Goal: Task Accomplishment & Management: Use online tool/utility

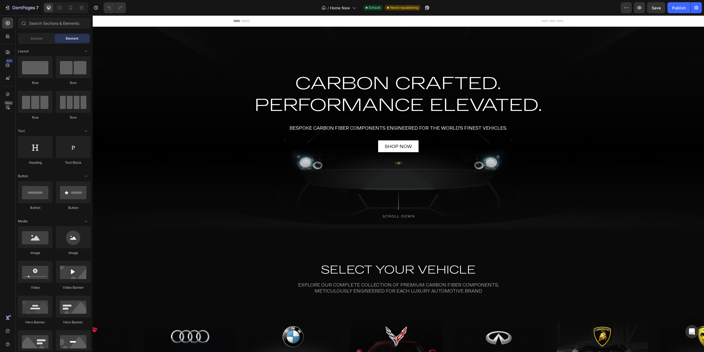
click at [96, 9] on icon "button" at bounding box center [96, 8] width 6 height 6
click at [397, 6] on span "Need republishing" at bounding box center [404, 7] width 28 height 5
click at [98, 8] on icon "button" at bounding box center [96, 8] width 6 height 6
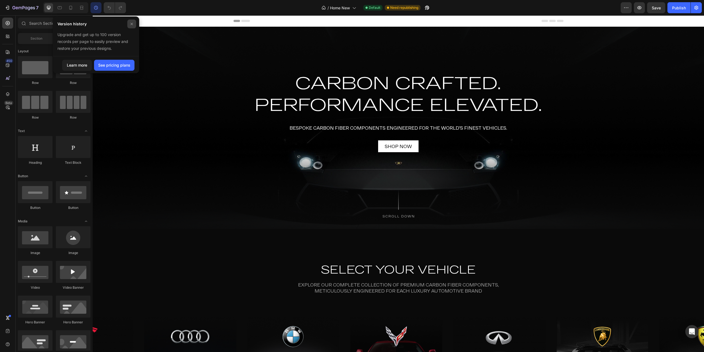
click at [136, 26] on span at bounding box center [132, 24] width 14 height 14
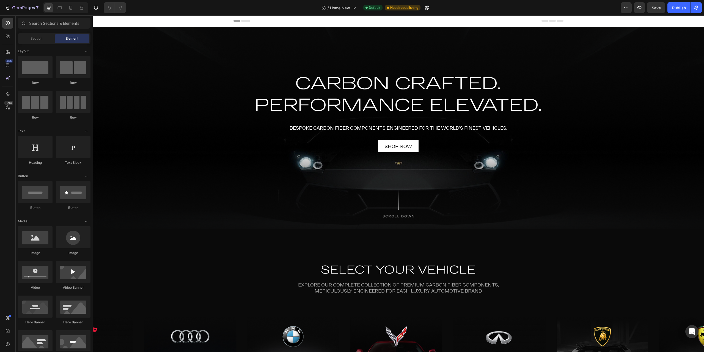
click at [95, 1] on div "7 / Home New Default Need republishing Preview Save Publish" at bounding box center [352, 8] width 704 height 16
click at [99, 7] on button "button" at bounding box center [95, 7] width 11 height 11
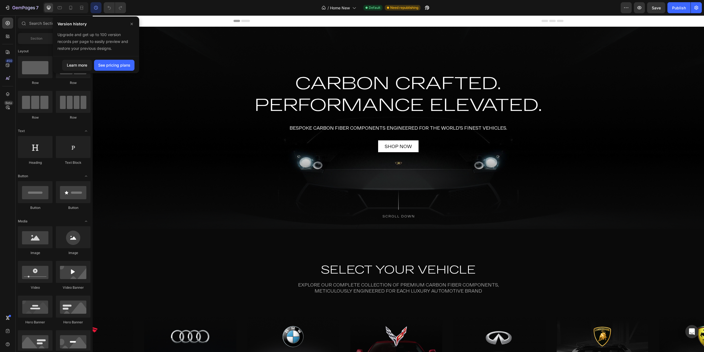
click at [98, 7] on button "button" at bounding box center [95, 7] width 11 height 11
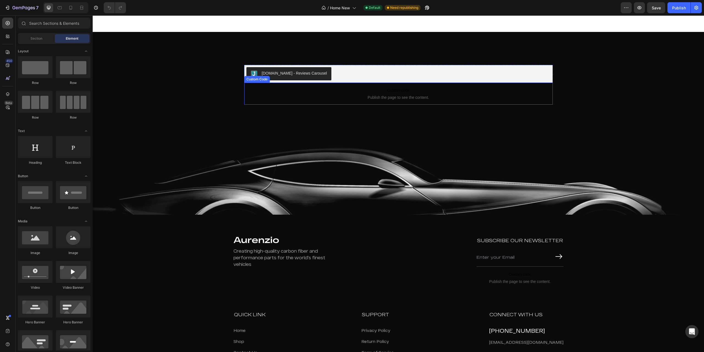
scroll to position [1632, 0]
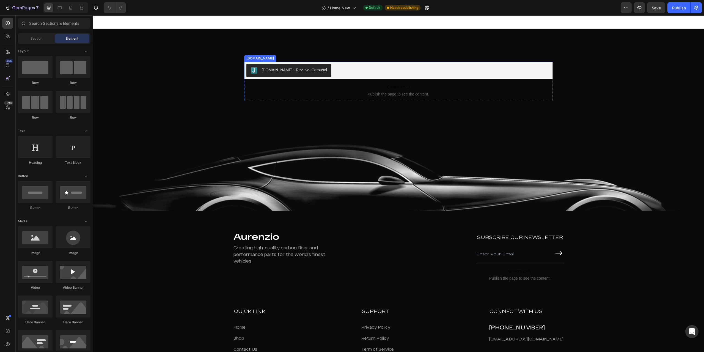
click at [367, 77] on div "[DOMAIN_NAME] - Reviews Carousel" at bounding box center [398, 70] width 304 height 13
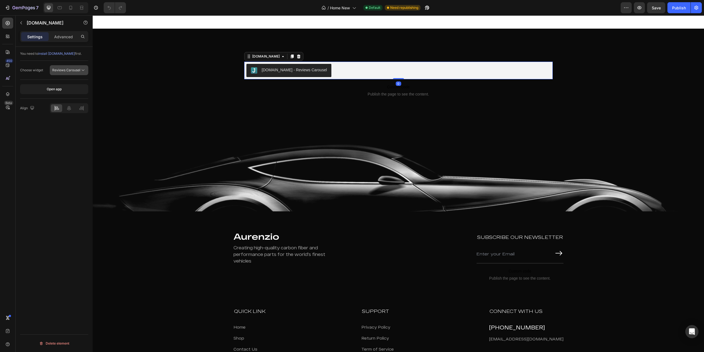
click at [72, 73] on button "Reviews Carousel" at bounding box center [69, 70] width 39 height 10
click at [72, 70] on span "Reviews Carousel" at bounding box center [66, 70] width 28 height 4
click at [69, 92] on button "Open app" at bounding box center [54, 89] width 68 height 10
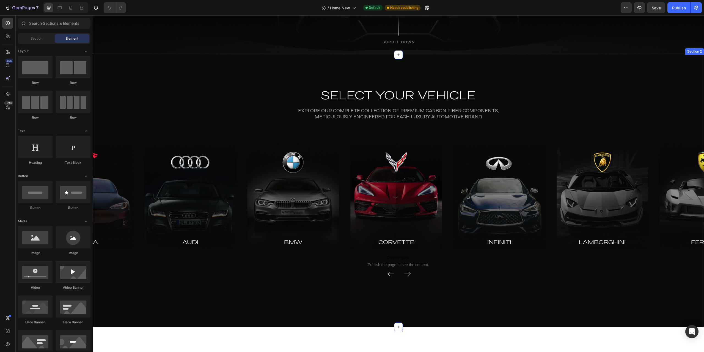
scroll to position [183, 0]
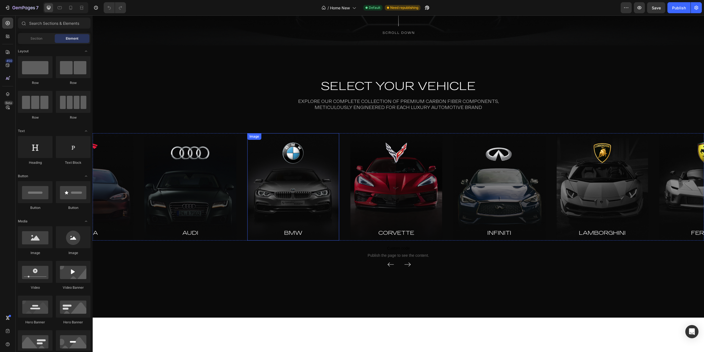
click at [292, 203] on img at bounding box center [293, 186] width 92 height 107
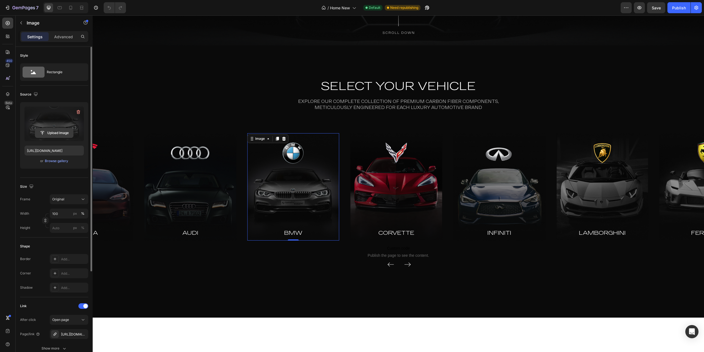
click at [44, 128] on input "file" at bounding box center [54, 132] width 38 height 9
type input "[URL][DOMAIN_NAME]"
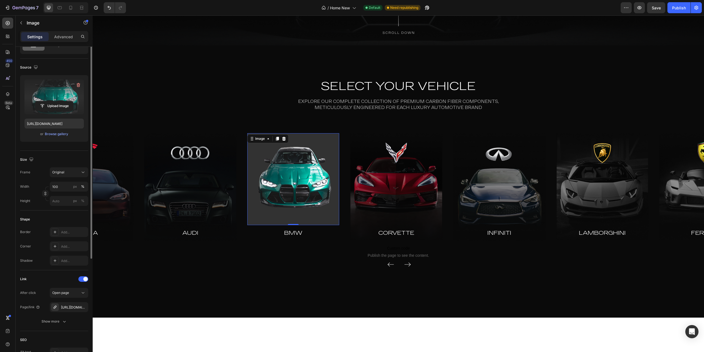
scroll to position [0, 0]
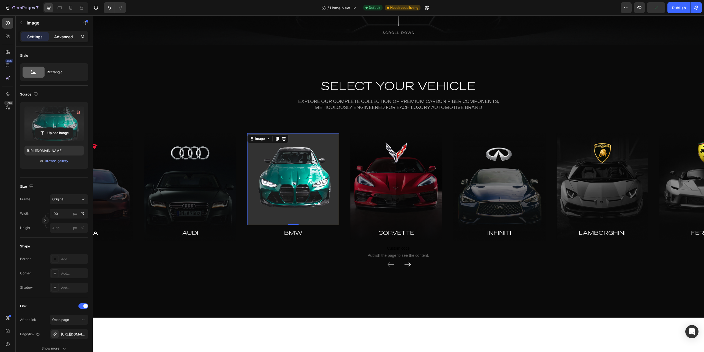
click at [61, 39] on p "Advanced" at bounding box center [63, 37] width 19 height 6
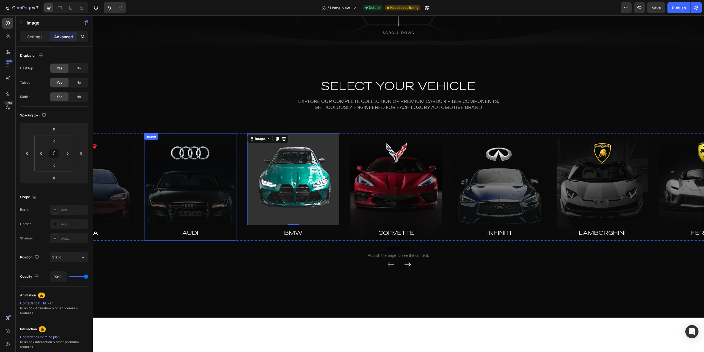
click at [215, 188] on img at bounding box center [190, 186] width 92 height 107
click at [293, 187] on img at bounding box center [293, 179] width 92 height 92
click at [212, 193] on img at bounding box center [190, 186] width 92 height 107
click at [284, 185] on img at bounding box center [293, 179] width 92 height 92
click at [384, 184] on img at bounding box center [396, 186] width 92 height 107
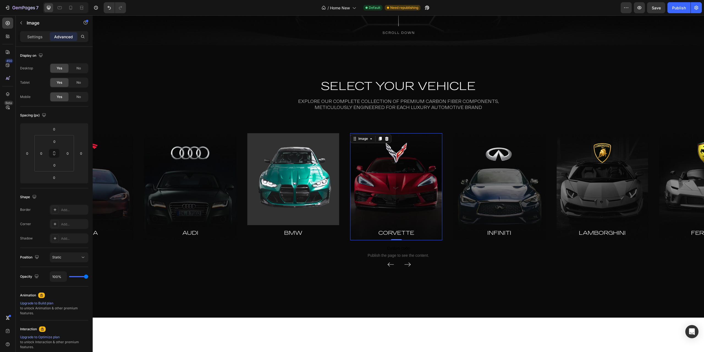
click at [304, 189] on img at bounding box center [293, 179] width 92 height 92
click at [105, 10] on button "Undo/Redo" at bounding box center [109, 7] width 11 height 11
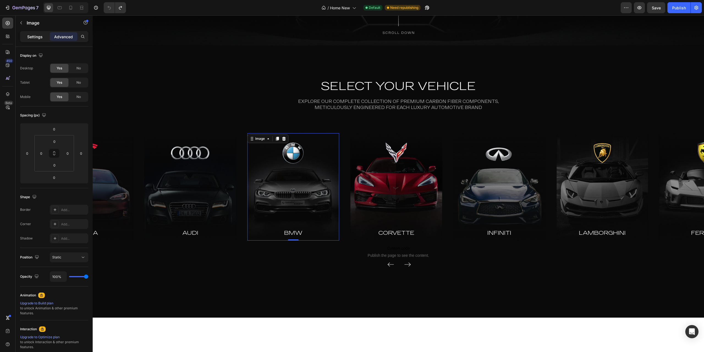
click at [40, 37] on p "Settings" at bounding box center [34, 37] width 15 height 6
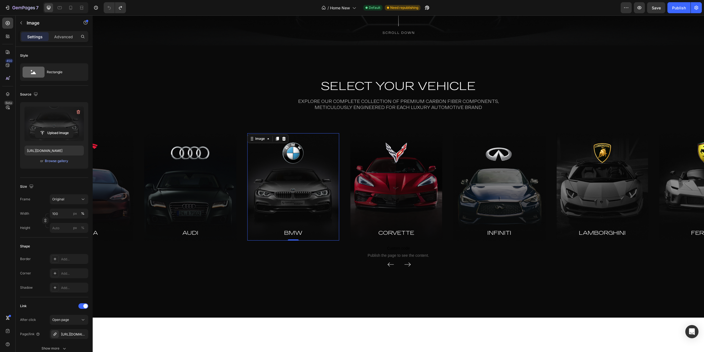
click at [57, 125] on label at bounding box center [53, 123] width 59 height 35
click at [57, 128] on input "file" at bounding box center [54, 132] width 38 height 9
click at [68, 151] on input "[URL][DOMAIN_NAME]" at bounding box center [53, 150] width 59 height 10
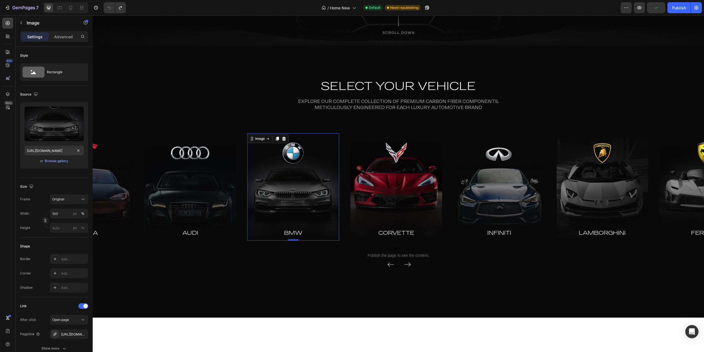
click at [55, 164] on div "or Browse gallery" at bounding box center [53, 161] width 59 height 7
click at [56, 161] on div "Browse gallery" at bounding box center [56, 160] width 23 height 5
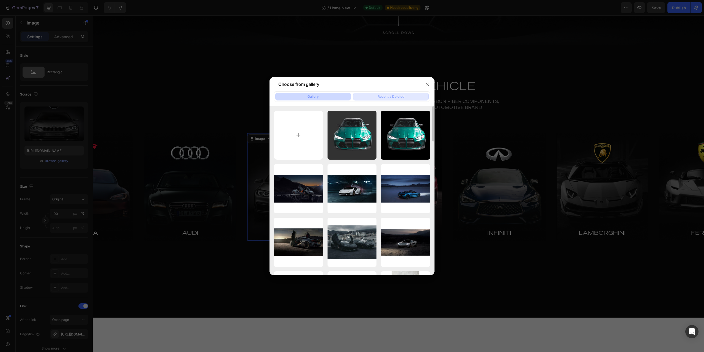
click at [386, 98] on div "Recently Deleted" at bounding box center [391, 96] width 27 height 5
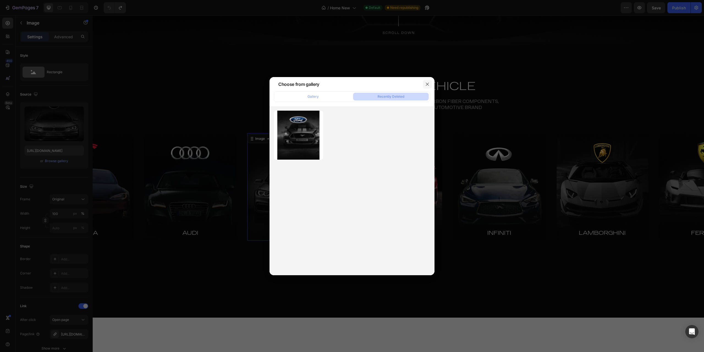
click at [430, 83] on button "button" at bounding box center [427, 84] width 9 height 9
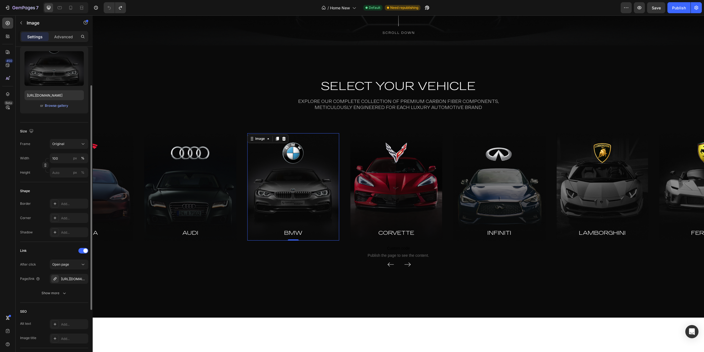
scroll to position [74, 0]
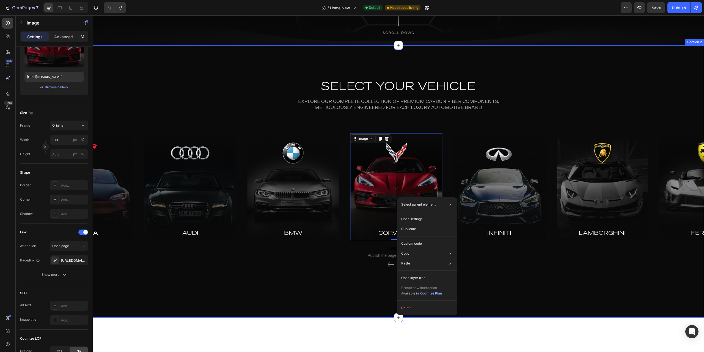
click at [225, 84] on div "SELECT YOUR VEHICLE Heading Explore our complete collection of premium carbon f…" at bounding box center [398, 170] width 611 height 184
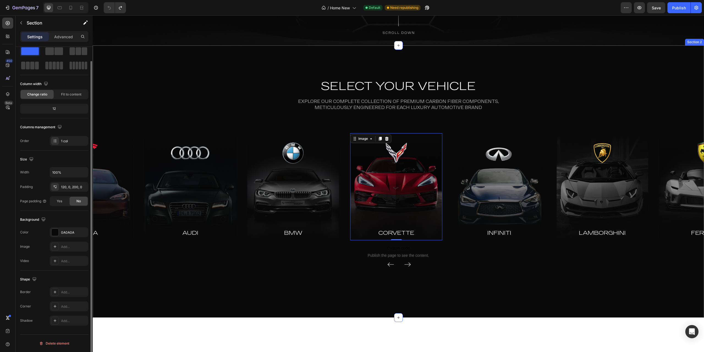
scroll to position [0, 0]
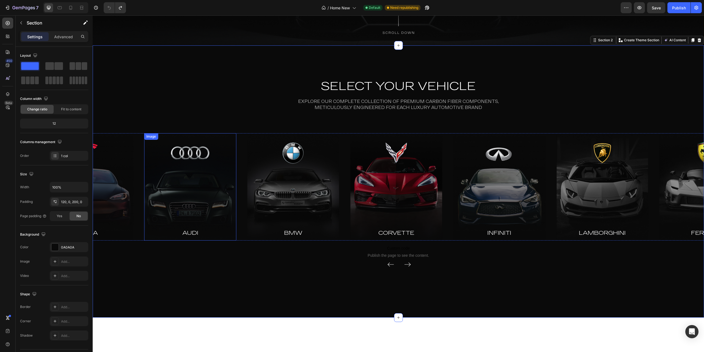
click at [281, 174] on img at bounding box center [293, 186] width 92 height 107
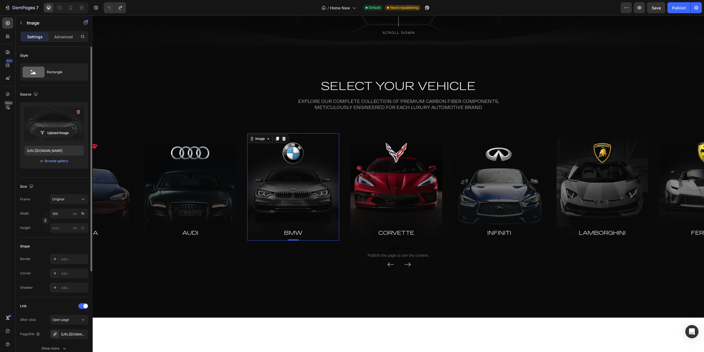
click at [45, 125] on label at bounding box center [53, 123] width 59 height 35
click at [45, 128] on input "file" at bounding box center [54, 132] width 38 height 9
click at [254, 88] on div "SELECT YOUR VEHICLE Heading Explore our complete collection of premium carbon f…" at bounding box center [398, 170] width 611 height 184
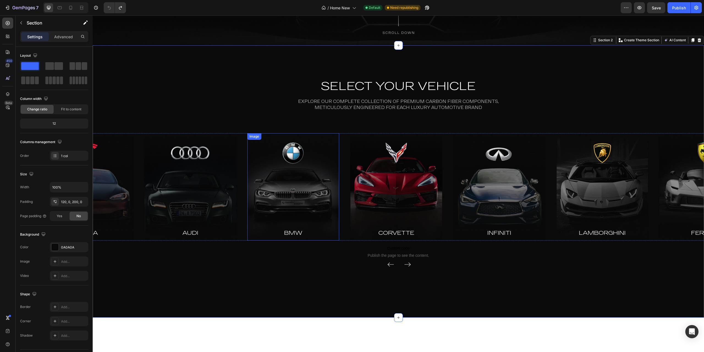
click at [301, 151] on img at bounding box center [293, 186] width 92 height 107
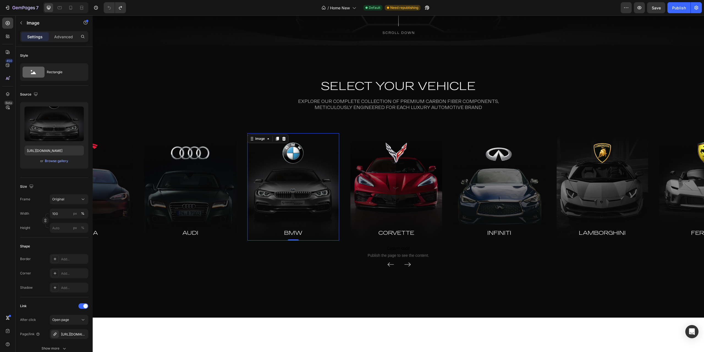
click at [377, 164] on img at bounding box center [396, 186] width 92 height 107
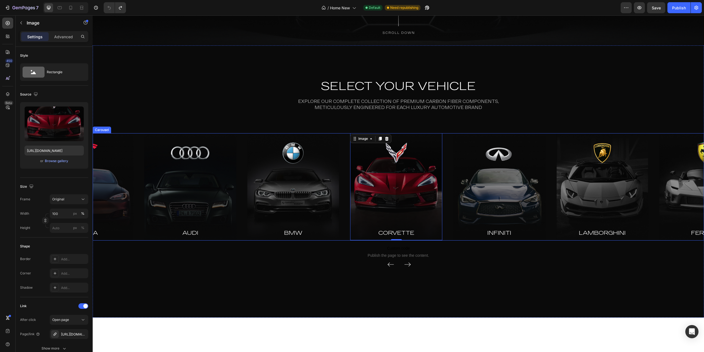
click at [406, 267] on icon "Carousel Next Arrow" at bounding box center [407, 264] width 7 height 8
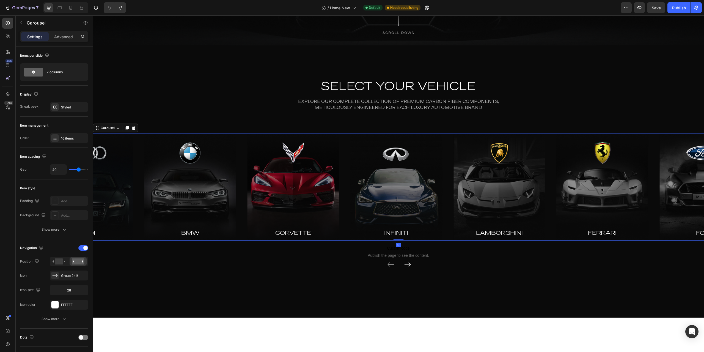
click at [388, 266] on icon "Carousel Back Arrow" at bounding box center [391, 264] width 7 height 8
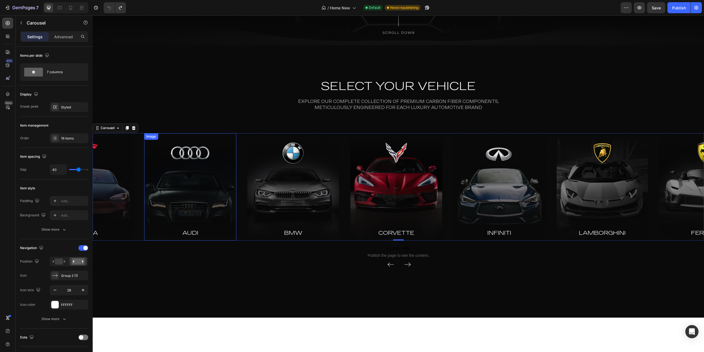
click at [188, 196] on img at bounding box center [190, 186] width 92 height 107
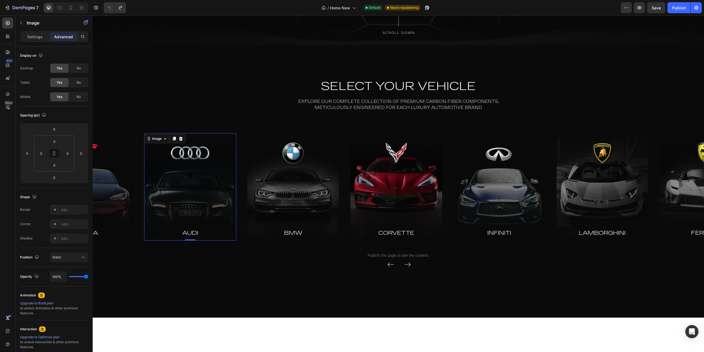
click at [189, 196] on img at bounding box center [190, 186] width 92 height 107
click at [230, 96] on div "SELECT YOUR VEHICLE Heading Explore our complete collection of premium carbon f…" at bounding box center [398, 170] width 611 height 184
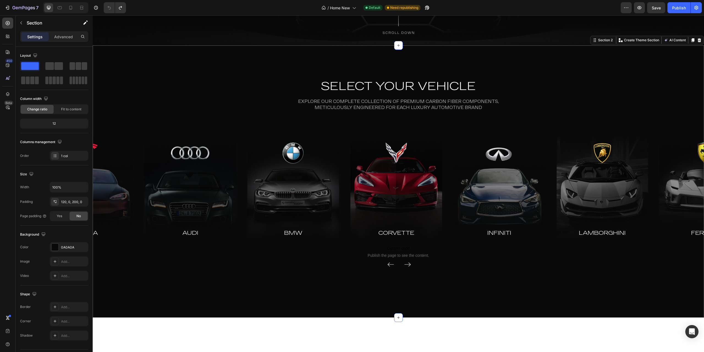
click at [240, 279] on div "SELECT YOUR VEHICLE Heading Explore our complete collection of premium carbon f…" at bounding box center [398, 181] width 611 height 272
click at [185, 162] on img at bounding box center [190, 186] width 92 height 107
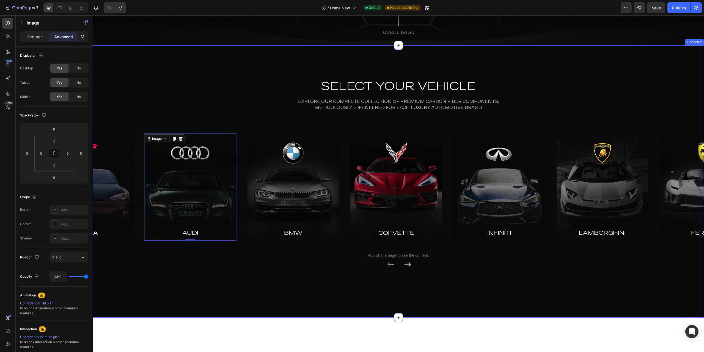
click at [405, 265] on icon "Carousel Next Arrow" at bounding box center [407, 264] width 7 height 8
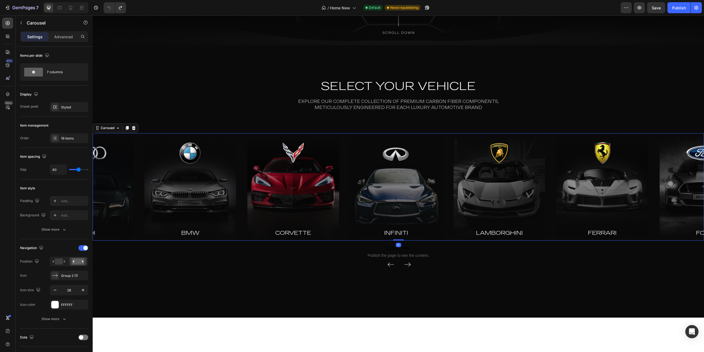
click at [391, 264] on icon "Carousel Back Arrow" at bounding box center [391, 264] width 6 height 0
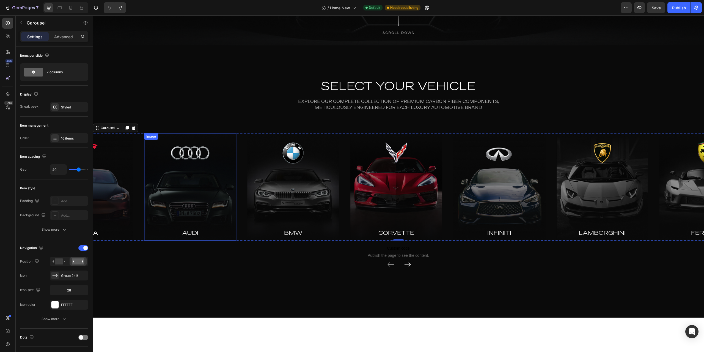
click at [220, 197] on img at bounding box center [190, 186] width 92 height 107
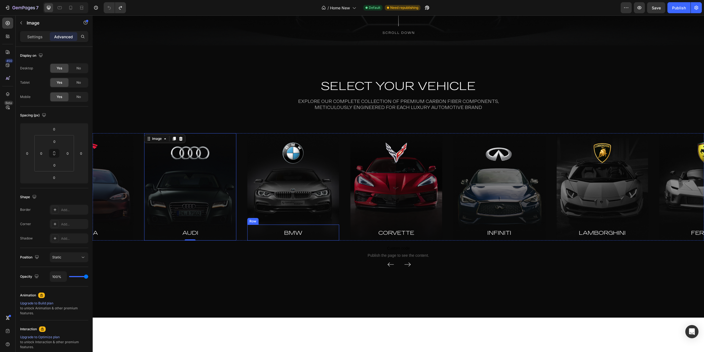
click at [276, 282] on div "SELECT YOUR VEHICLE Heading Explore our complete collection of premium carbon f…" at bounding box center [398, 181] width 611 height 272
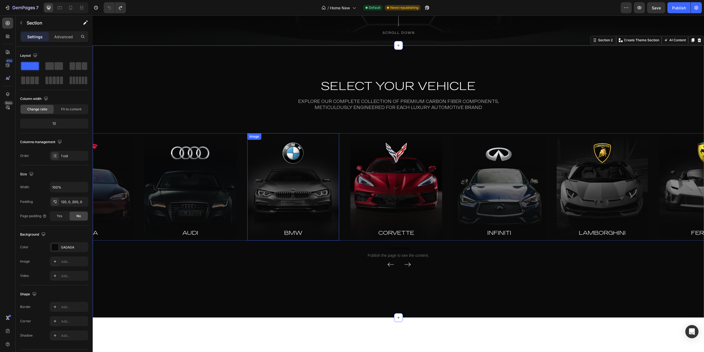
click at [200, 187] on img at bounding box center [190, 186] width 92 height 107
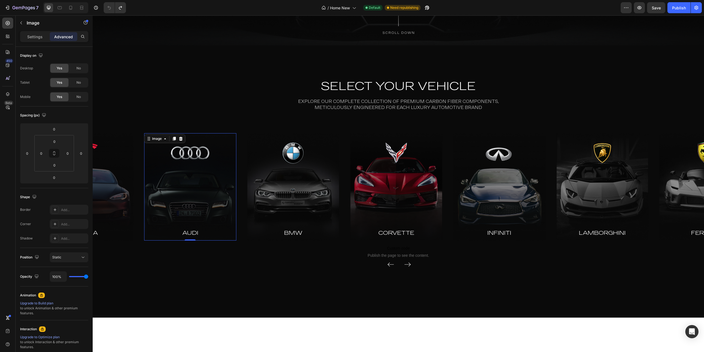
click at [190, 163] on img at bounding box center [190, 186] width 92 height 107
click at [35, 33] on div "Settings" at bounding box center [35, 36] width 28 height 9
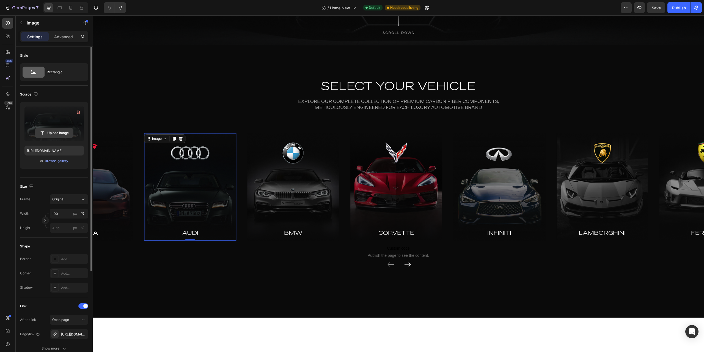
click at [56, 128] on input "file" at bounding box center [54, 132] width 38 height 9
click at [58, 160] on div "Browse gallery" at bounding box center [56, 160] width 23 height 5
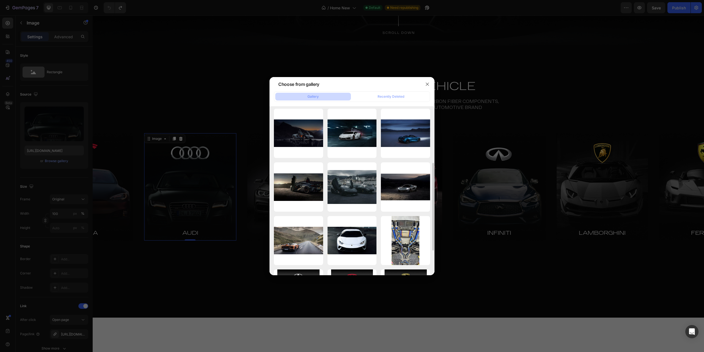
scroll to position [92, 0]
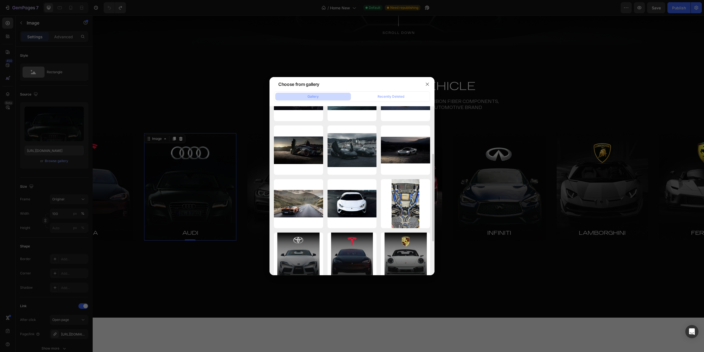
click at [220, 183] on div at bounding box center [352, 176] width 704 height 352
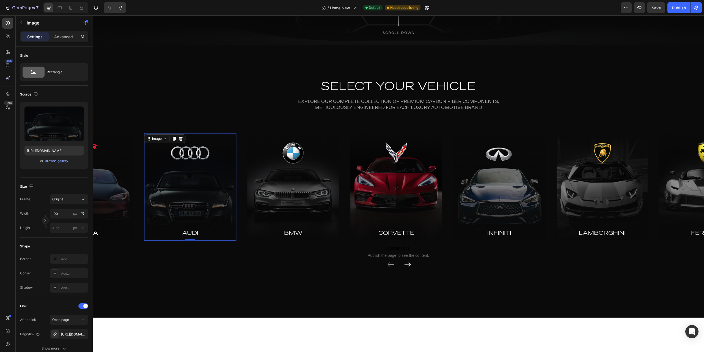
click at [190, 166] on img at bounding box center [190, 186] width 92 height 107
click at [70, 136] on input "file" at bounding box center [54, 132] width 38 height 9
click at [47, 128] on button "Upload Image" at bounding box center [54, 133] width 39 height 10
click at [52, 160] on div "Browse gallery" at bounding box center [56, 160] width 23 height 5
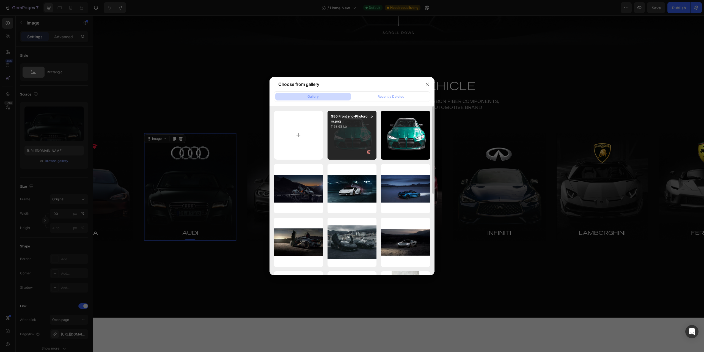
click at [350, 132] on div "G80 Front end-Photoro...om.png 1168.68 kb" at bounding box center [352, 135] width 49 height 49
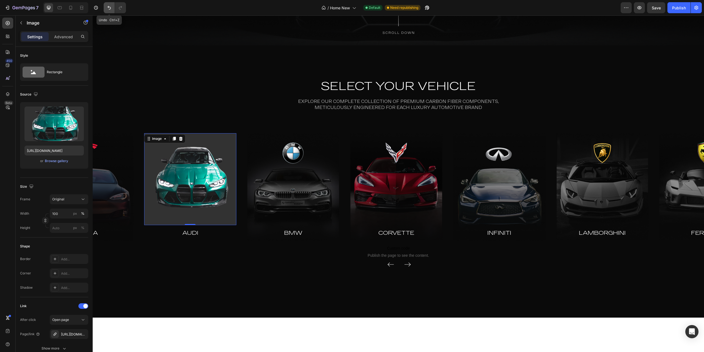
click at [108, 10] on icon "Undo/Redo" at bounding box center [109, 8] width 6 height 6
type input "[URL][DOMAIN_NAME]"
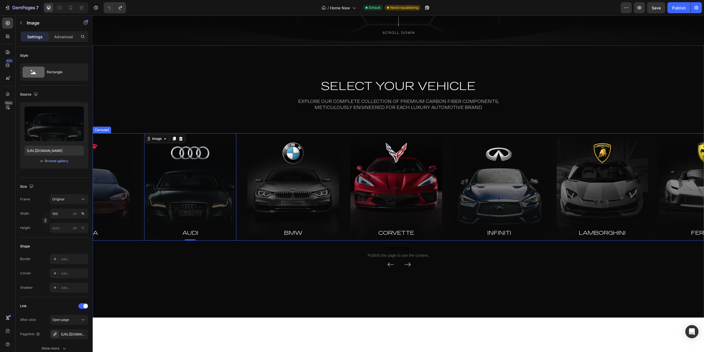
click at [405, 266] on icon "Carousel Next Arrow" at bounding box center [407, 264] width 7 height 8
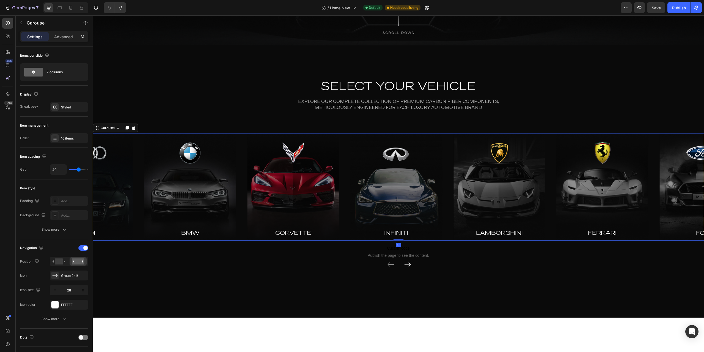
click at [405, 266] on icon "Carousel Next Arrow" at bounding box center [407, 264] width 7 height 8
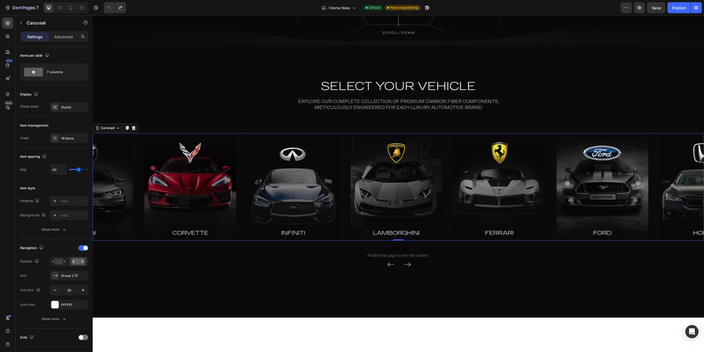
click at [407, 265] on icon "Carousel Next Arrow" at bounding box center [407, 264] width 7 height 8
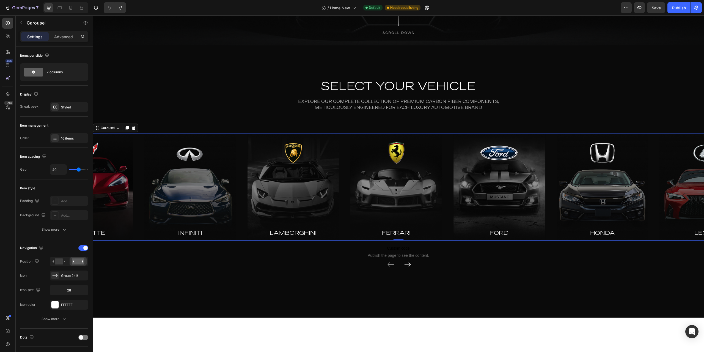
click at [406, 264] on icon "Carousel Next Arrow" at bounding box center [407, 264] width 7 height 8
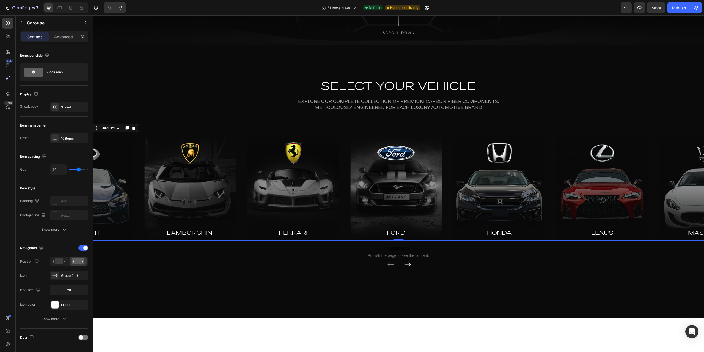
click at [406, 264] on icon "Carousel Next Arrow" at bounding box center [407, 264] width 7 height 8
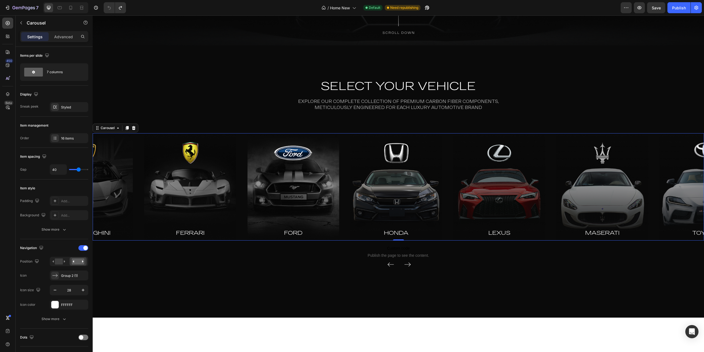
click at [406, 264] on icon "Carousel Next Arrow" at bounding box center [407, 264] width 7 height 8
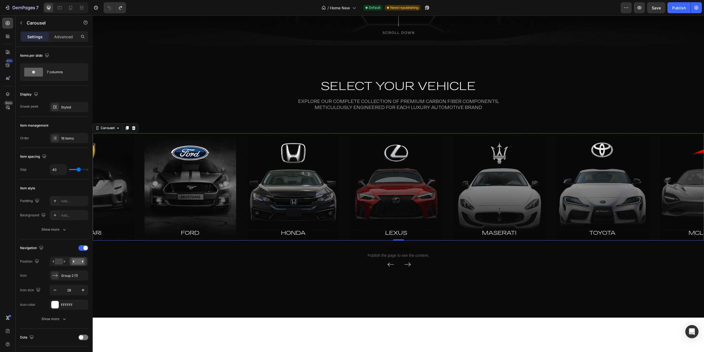
click at [406, 264] on icon "Carousel Next Arrow" at bounding box center [407, 264] width 7 height 8
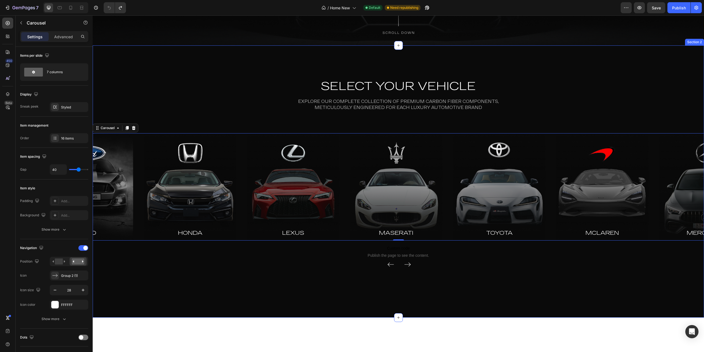
click at [406, 265] on icon "Carousel Next Arrow" at bounding box center [407, 264] width 7 height 8
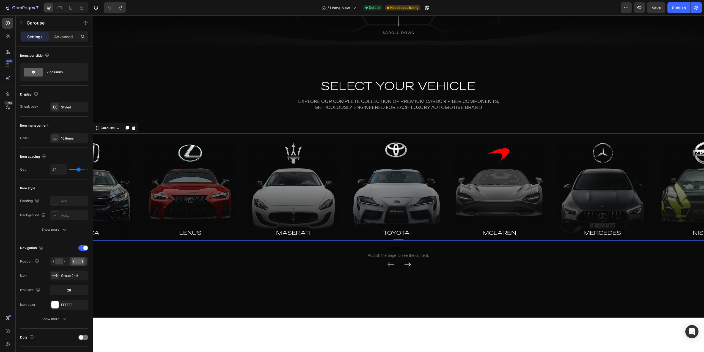
click at [406, 264] on icon "Carousel Next Arrow" at bounding box center [408, 264] width 6 height 0
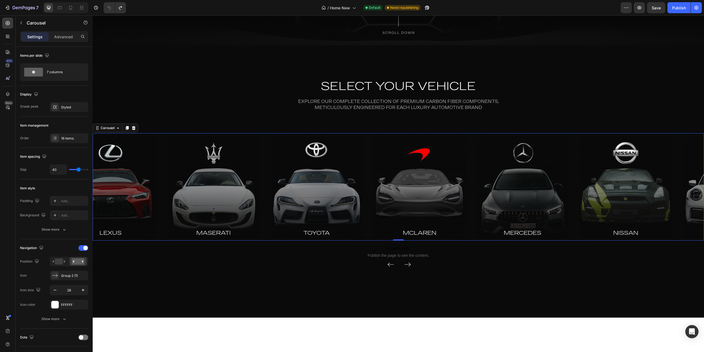
click at [406, 264] on icon "Carousel Next Arrow" at bounding box center [408, 264] width 6 height 0
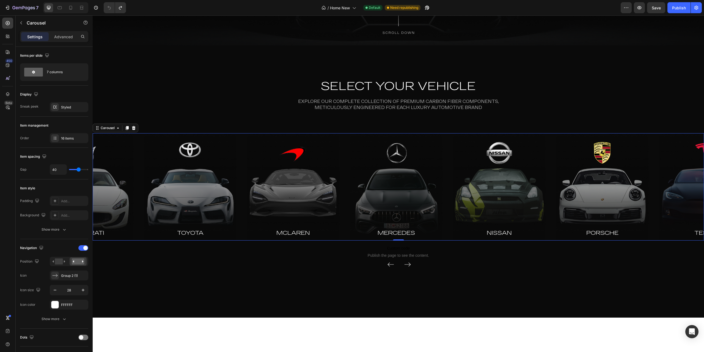
click at [406, 264] on icon "Carousel Next Arrow" at bounding box center [408, 264] width 6 height 0
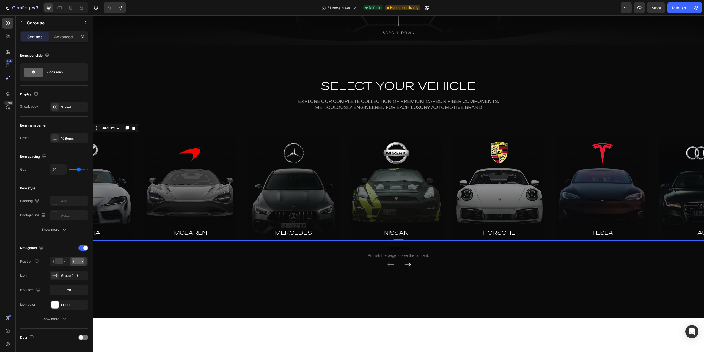
click at [406, 264] on icon "Carousel Next Arrow" at bounding box center [408, 264] width 6 height 0
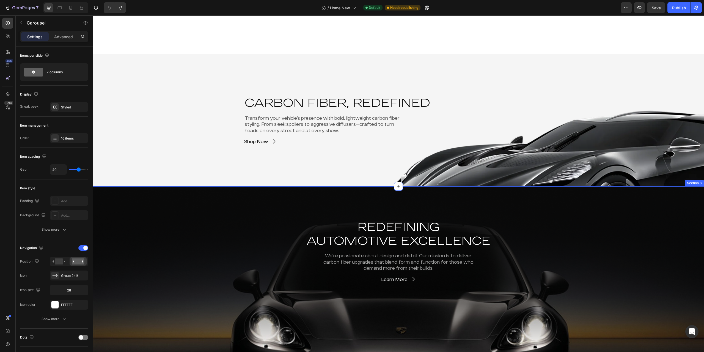
scroll to position [1284, 0]
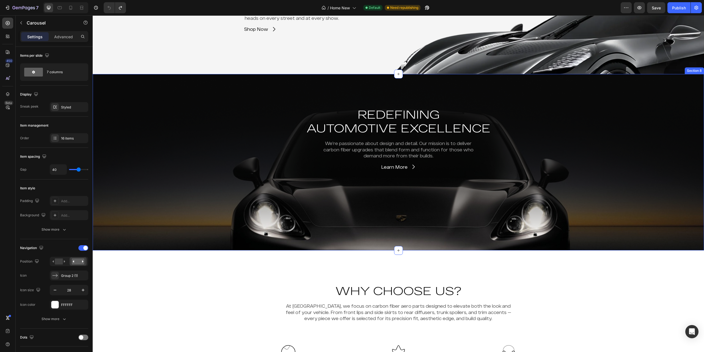
click at [308, 212] on div "REDEFINING AUTOMOTIVE EXCELLENCE Heading We’re passionate about design and deta…" at bounding box center [398, 162] width 611 height 176
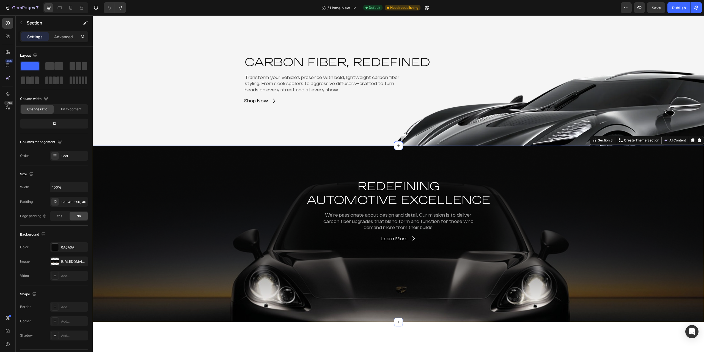
scroll to position [1155, 0]
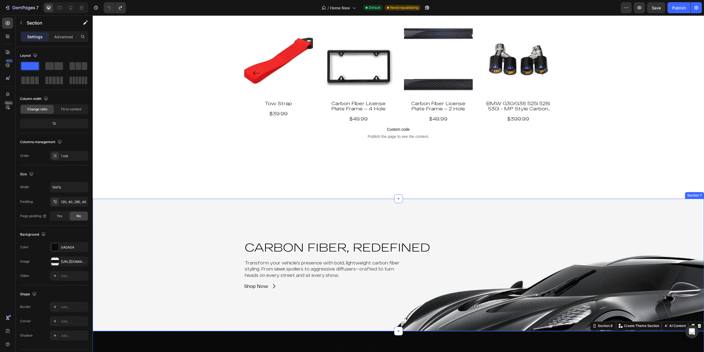
click at [196, 233] on div "Carbon Fiber, Redefined Heading Transform your vehicle’s presence with bold, li…" at bounding box center [398, 265] width 611 height 132
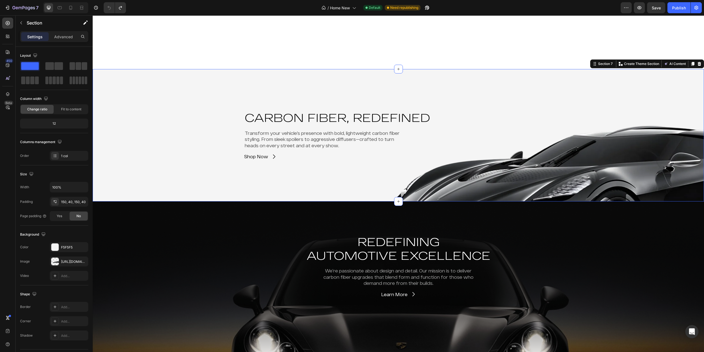
scroll to position [1247, 0]
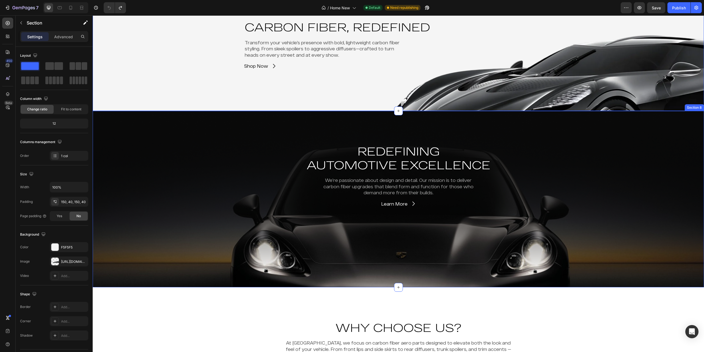
click at [189, 208] on div "REDEFINING AUTOMOTIVE EXCELLENCE Heading We’re passionate about design and deta…" at bounding box center [398, 199] width 611 height 176
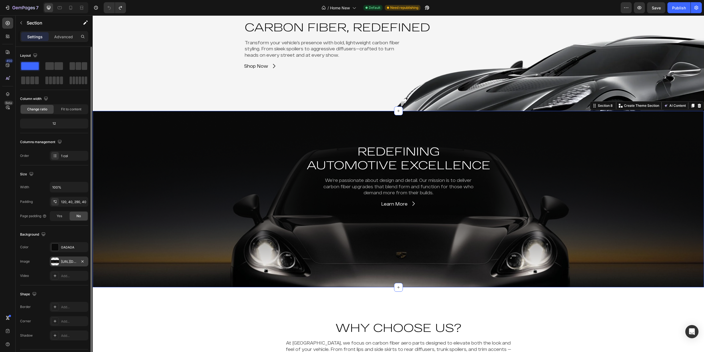
click at [71, 262] on div "[URL][DOMAIN_NAME]" at bounding box center [69, 261] width 16 height 5
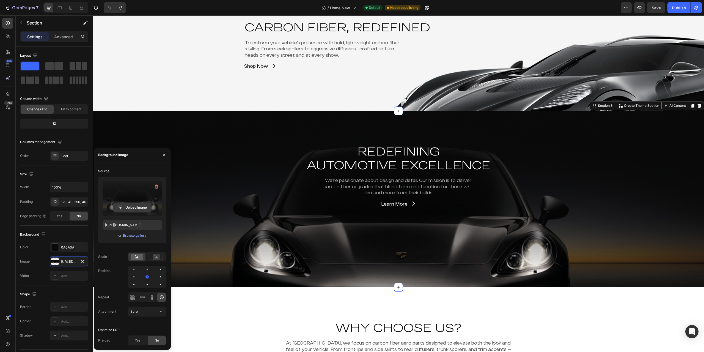
click at [135, 207] on input "file" at bounding box center [132, 207] width 38 height 9
type input "[URL][DOMAIN_NAME]"
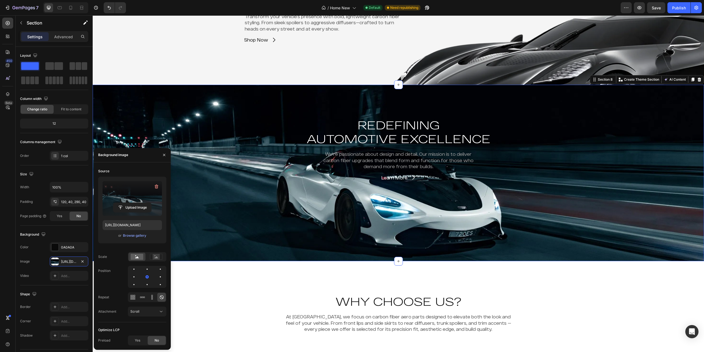
scroll to position [1284, 0]
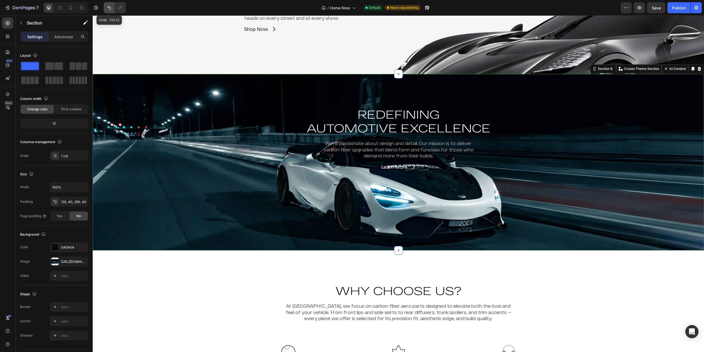
click at [110, 6] on icon "Undo/Redo" at bounding box center [109, 8] width 6 height 6
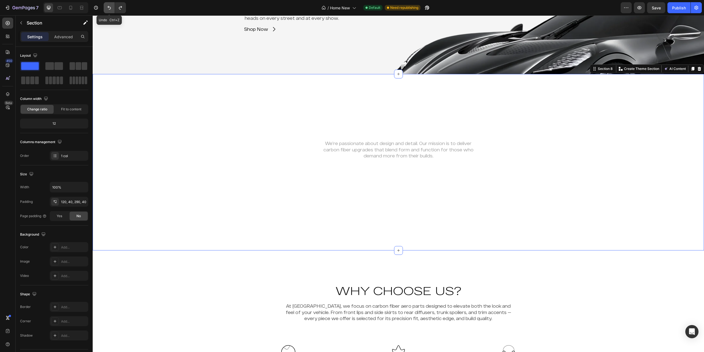
click at [110, 6] on icon "Undo/Redo" at bounding box center [109, 8] width 6 height 6
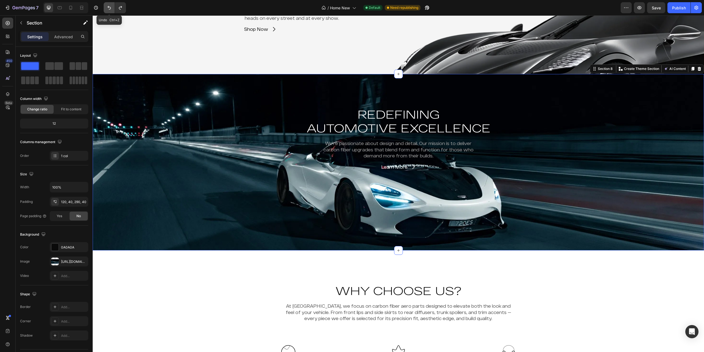
click at [110, 6] on icon "Undo/Redo" at bounding box center [109, 8] width 6 height 6
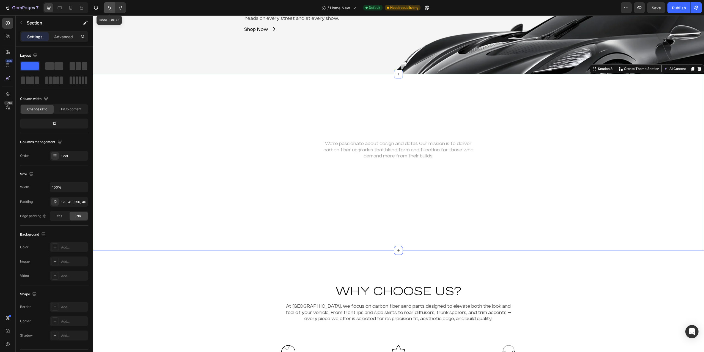
click at [110, 6] on icon "Undo/Redo" at bounding box center [109, 8] width 6 height 6
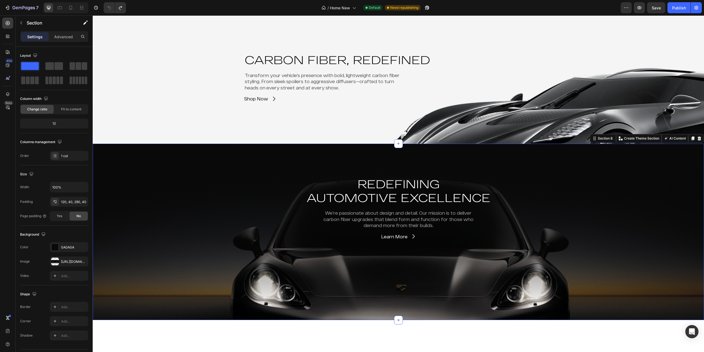
click at [197, 140] on div "Carbon Fiber, Redefined Heading Transform your vehicle’s presence with bold, li…" at bounding box center [398, 77] width 611 height 132
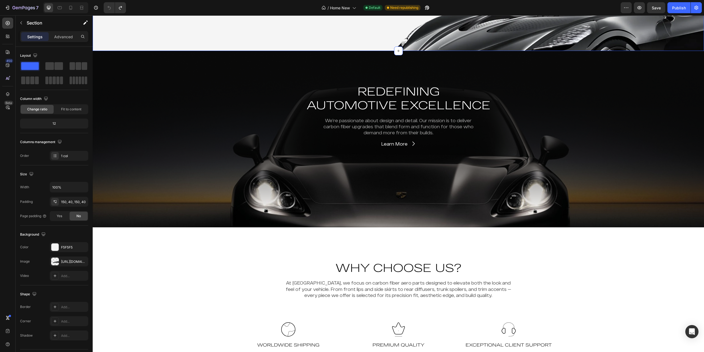
scroll to position [1174, 0]
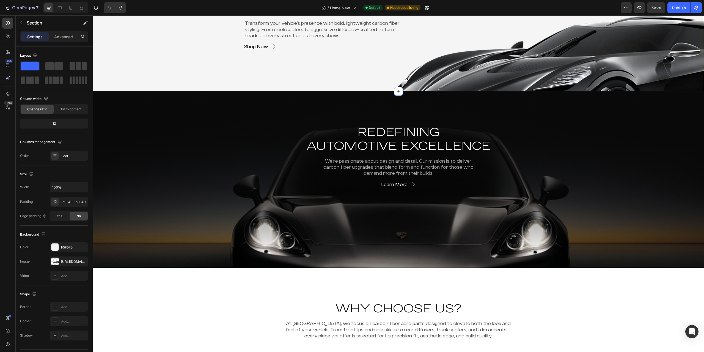
click at [147, 46] on div "Carbon Fiber, Redefined Heading Transform your vehicle’s presence with bold, li…" at bounding box center [398, 26] width 589 height 50
click at [136, 43] on div "Carbon Fiber, Redefined Heading Transform your vehicle’s presence with bold, li…" at bounding box center [398, 26] width 589 height 50
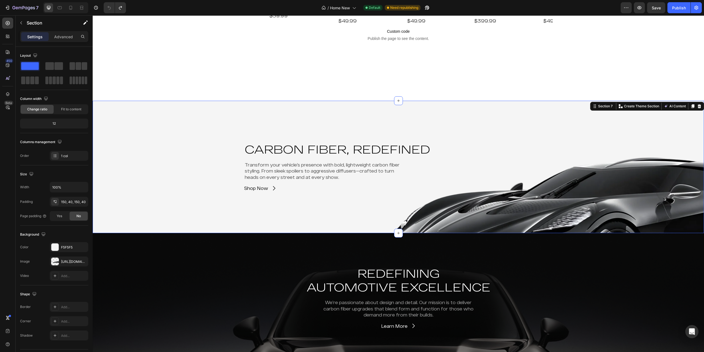
scroll to position [1064, 0]
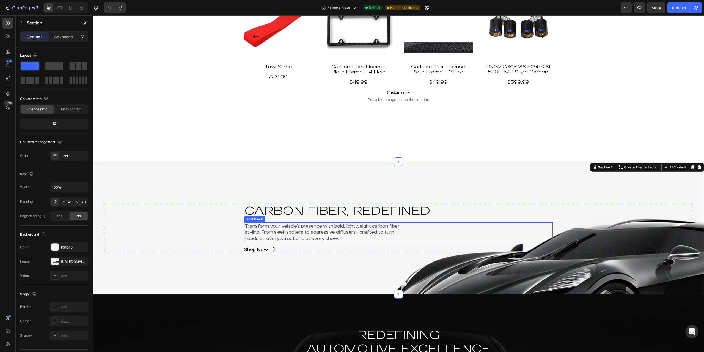
click at [487, 232] on div "Transform your vehicle’s presence with bold, lightweight carbon fiber styling. …" at bounding box center [398, 232] width 309 height 20
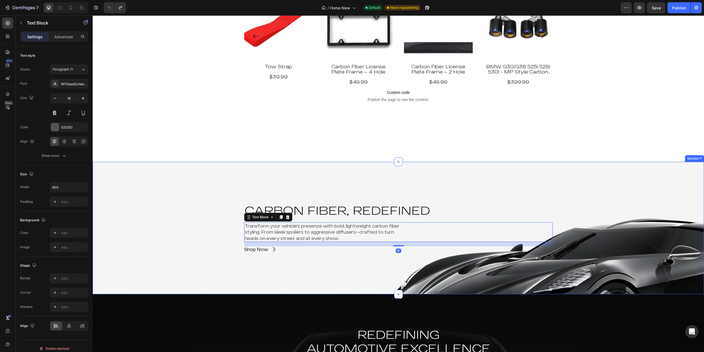
click at [145, 237] on div "Carbon Fiber, Redefined Heading Transform your vehicle’s presence with bold, li…" at bounding box center [398, 228] width 589 height 50
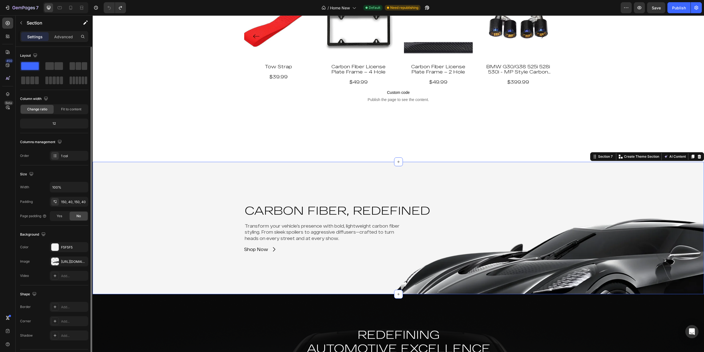
click at [72, 256] on div "The changes might be hidden by the image and the video. Color F5F5F5 Image [URL…" at bounding box center [54, 261] width 68 height 39
click at [72, 259] on div "[URL][DOMAIN_NAME]" at bounding box center [69, 261] width 16 height 5
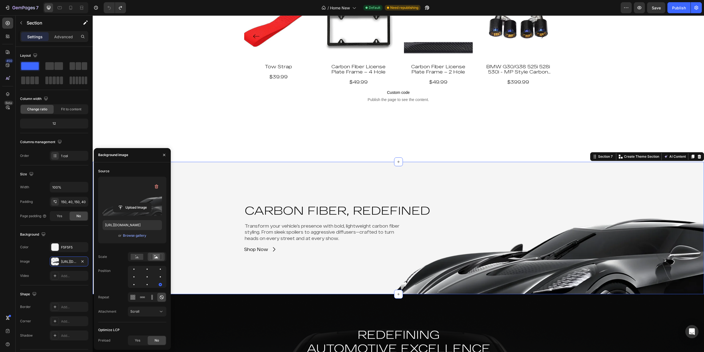
click at [131, 198] on label at bounding box center [132, 198] width 59 height 35
click at [131, 203] on input "file" at bounding box center [132, 207] width 38 height 9
type input "[URL][DOMAIN_NAME]"
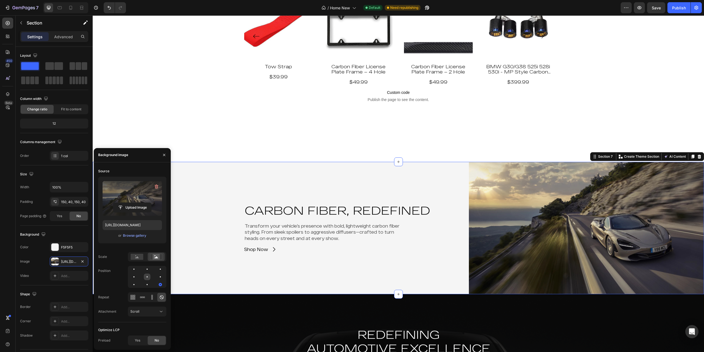
click at [157, 274] on div at bounding box center [160, 276] width 7 height 7
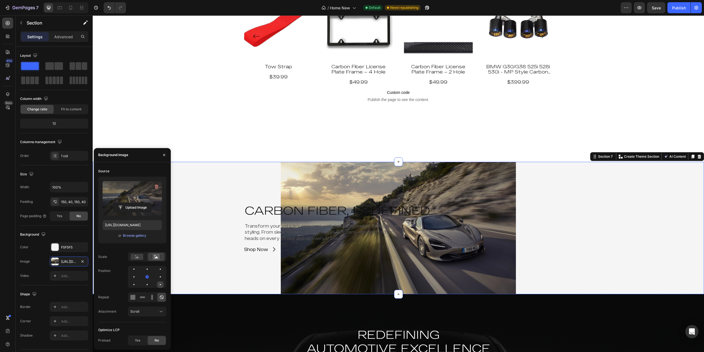
click at [161, 281] on div at bounding box center [160, 284] width 7 height 7
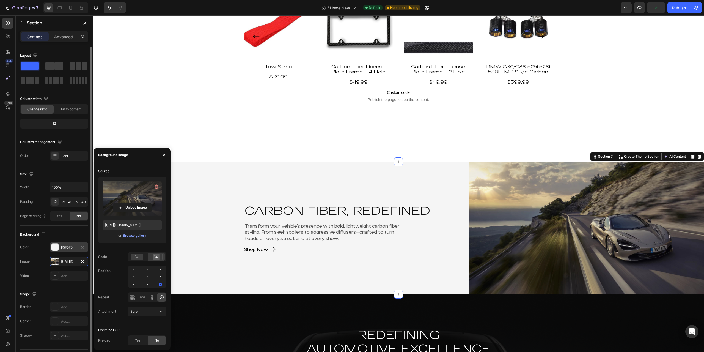
click at [61, 247] on div "F5F5F5" at bounding box center [69, 247] width 39 height 10
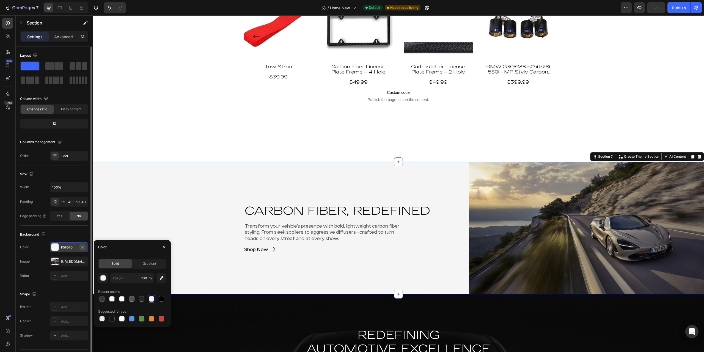
click at [84, 248] on icon "button" at bounding box center [82, 247] width 4 height 4
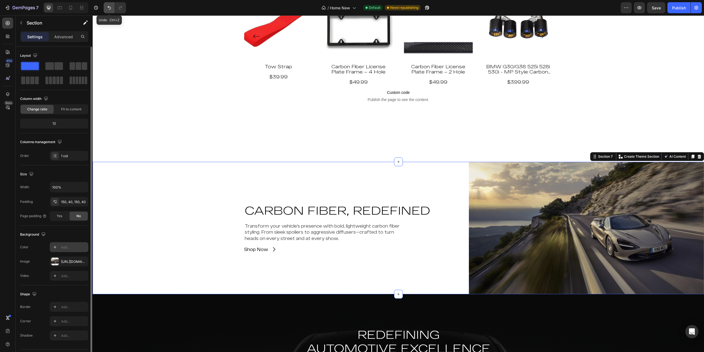
click at [107, 6] on icon "Undo/Redo" at bounding box center [109, 8] width 6 height 6
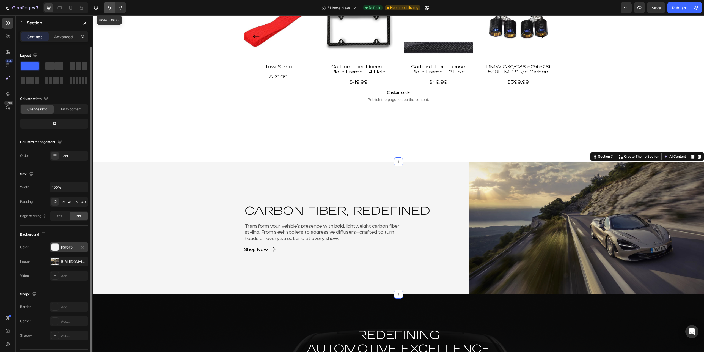
click at [107, 6] on icon "Undo/Redo" at bounding box center [109, 8] width 6 height 6
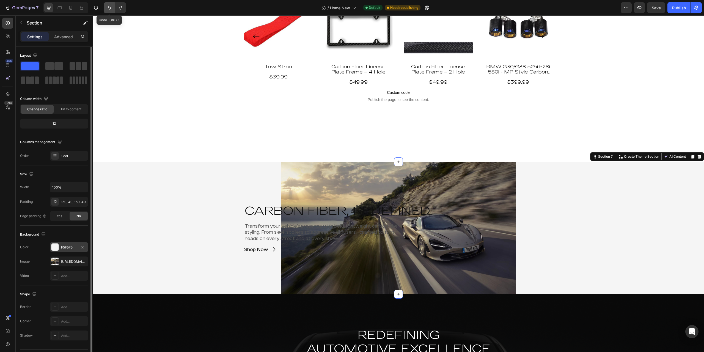
click at [107, 6] on icon "Undo/Redo" at bounding box center [109, 8] width 6 height 6
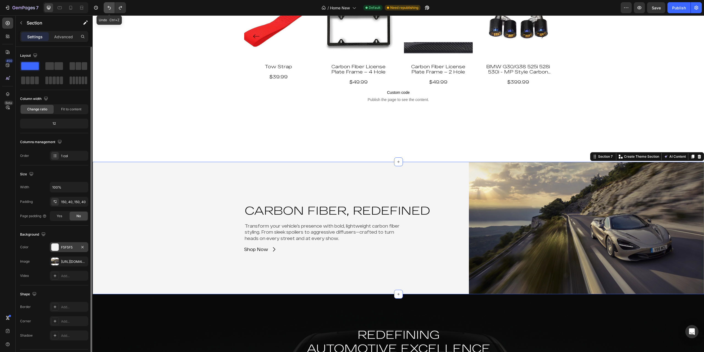
click at [107, 6] on icon "Undo/Redo" at bounding box center [109, 8] width 6 height 6
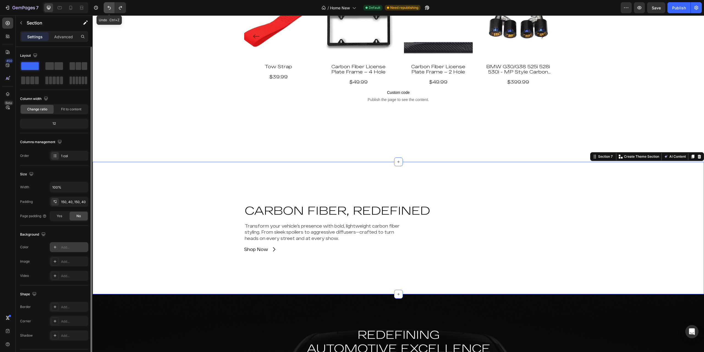
click at [107, 6] on icon "Undo/Redo" at bounding box center [109, 8] width 6 height 6
type input "[URL][DOMAIN_NAME]"
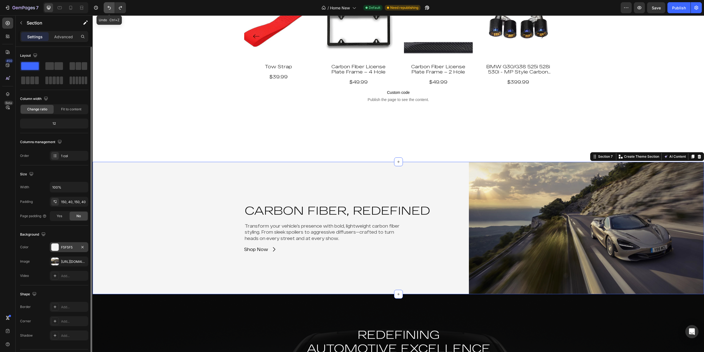
click at [107, 6] on icon "Undo/Redo" at bounding box center [109, 8] width 6 height 6
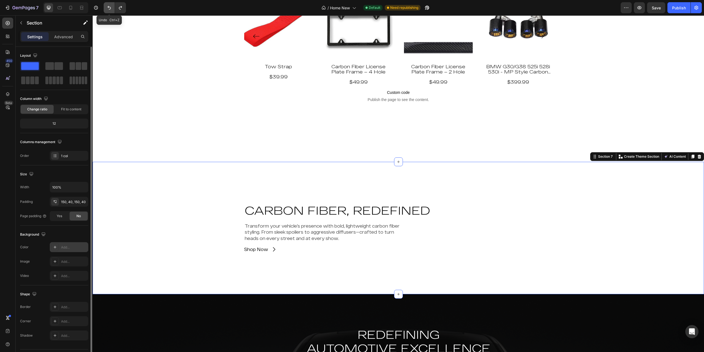
click at [107, 6] on icon "Undo/Redo" at bounding box center [109, 8] width 6 height 6
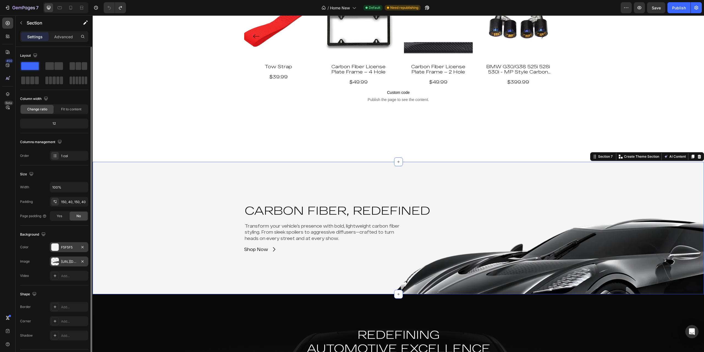
click at [68, 260] on div "[URL][DOMAIN_NAME]" at bounding box center [69, 261] width 16 height 5
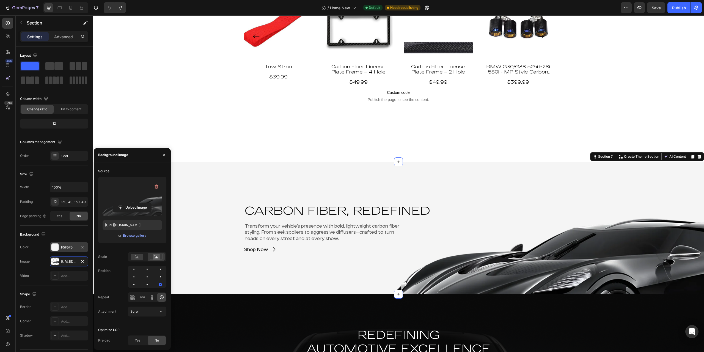
click at [125, 213] on label at bounding box center [132, 198] width 59 height 35
click at [125, 212] on input "file" at bounding box center [132, 207] width 38 height 9
type input "[URL][DOMAIN_NAME]"
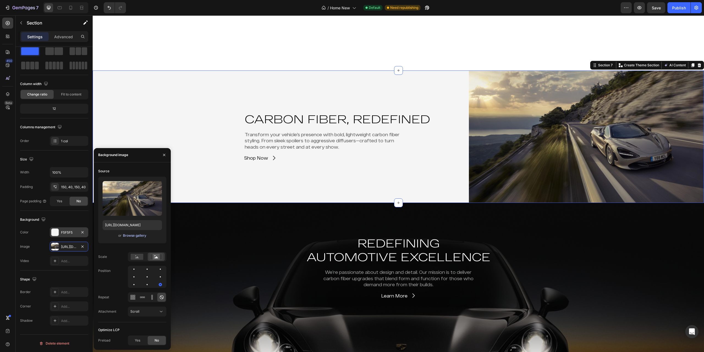
scroll to position [1155, 0]
click at [110, 10] on icon "Undo/Redo" at bounding box center [109, 8] width 6 height 6
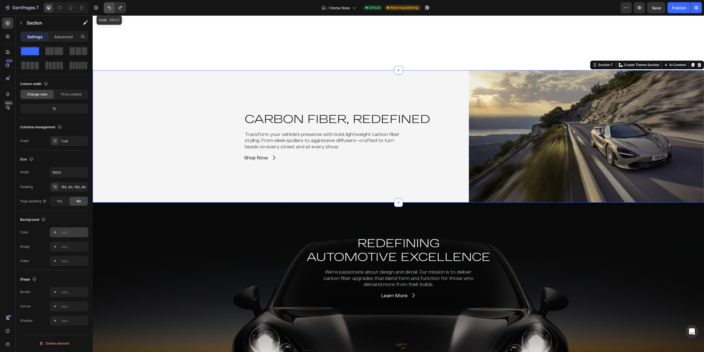
click at [110, 10] on icon "Undo/Redo" at bounding box center [109, 8] width 6 height 6
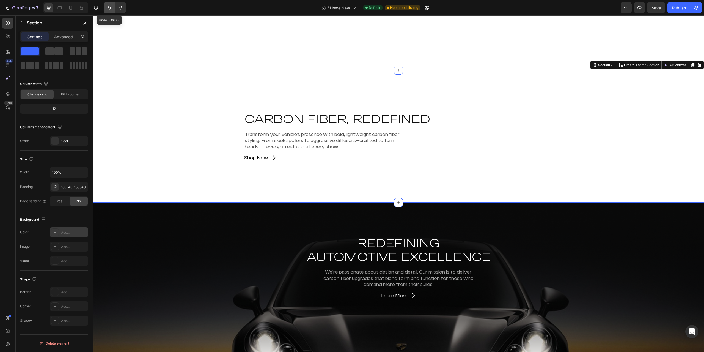
click at [108, 12] on button "Undo/Redo" at bounding box center [109, 7] width 11 height 11
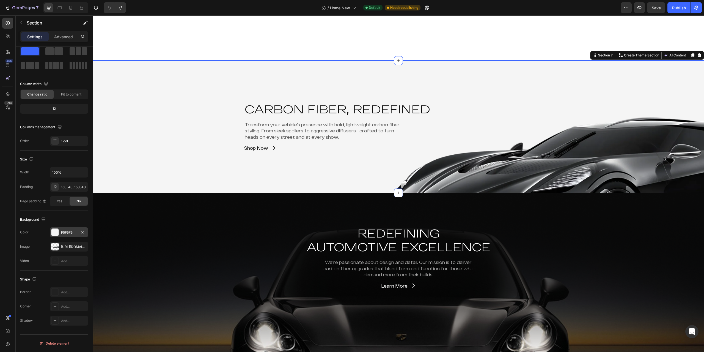
scroll to position [1192, 0]
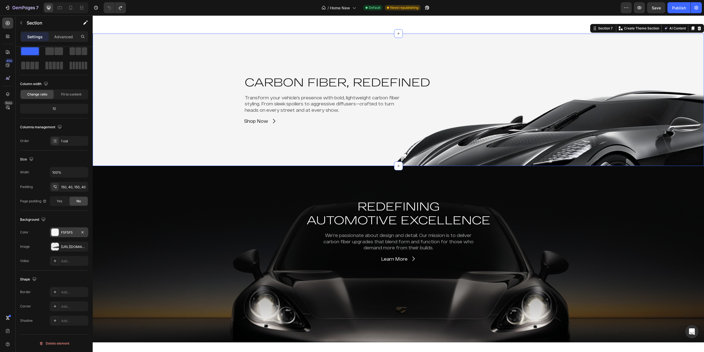
click at [204, 215] on div "REDEFINING AUTOMOTIVE EXCELLENCE Heading We’re passionate about design and deta…" at bounding box center [398, 230] width 589 height 63
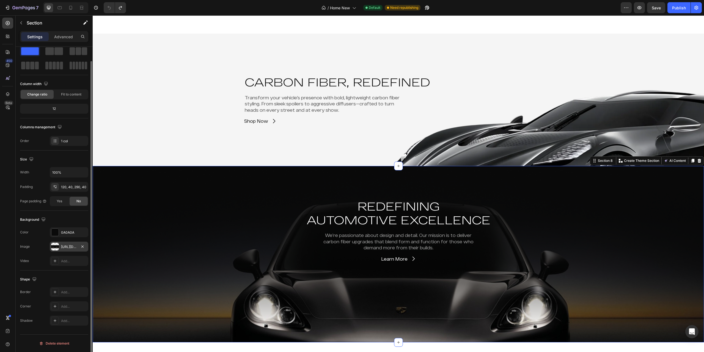
click at [69, 246] on div "[URL][DOMAIN_NAME]" at bounding box center [69, 246] width 16 height 5
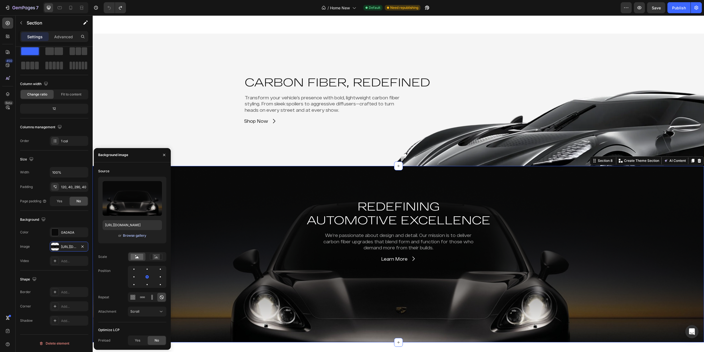
click at [134, 234] on div "Browse gallery" at bounding box center [134, 235] width 23 height 5
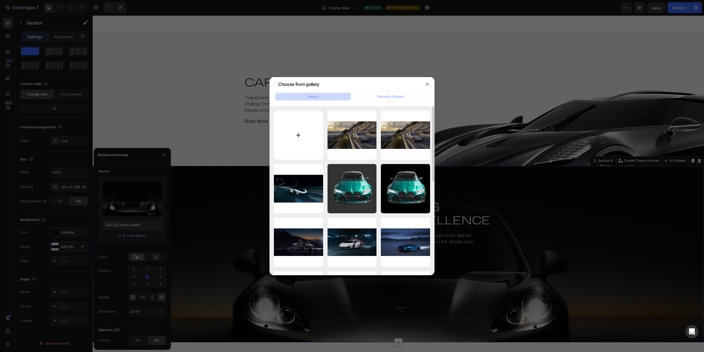
click at [287, 121] on input "file" at bounding box center [298, 135] width 49 height 49
type input "C:\fakepath\mclaren 620r.jfif"
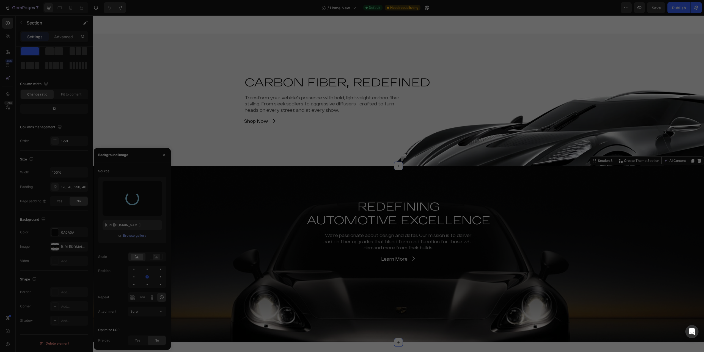
click at [77, 11] on div at bounding box center [352, 176] width 704 height 352
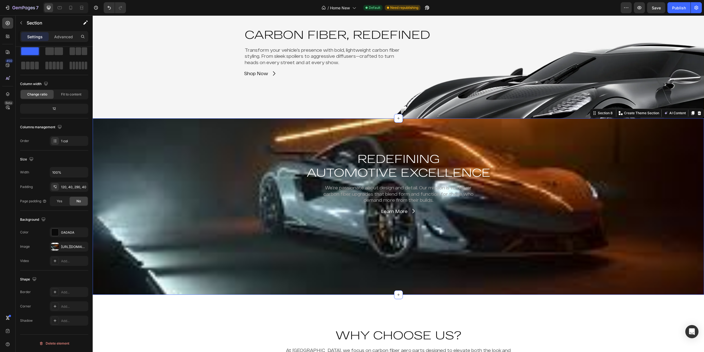
scroll to position [1284, 0]
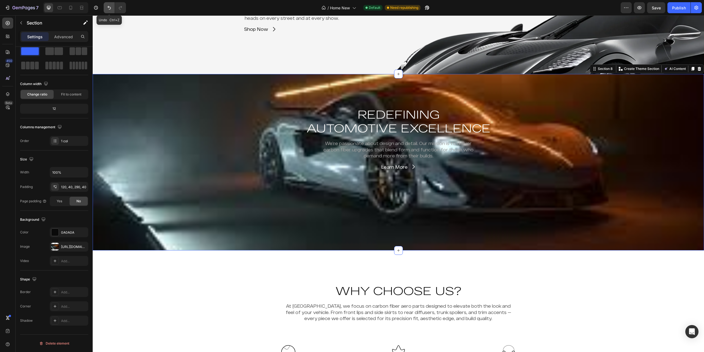
click at [108, 9] on icon "Undo/Redo" at bounding box center [109, 8] width 6 height 6
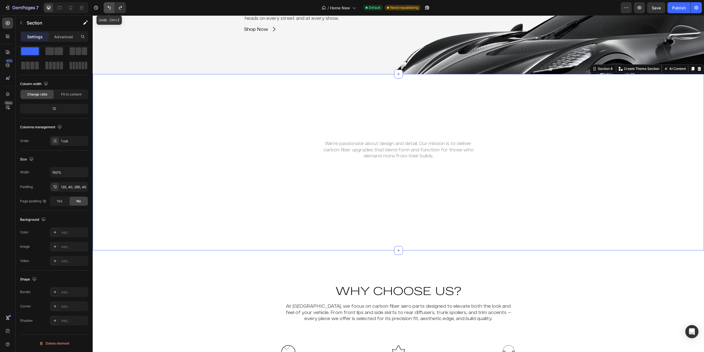
click at [108, 9] on icon "Undo/Redo" at bounding box center [109, 8] width 6 height 6
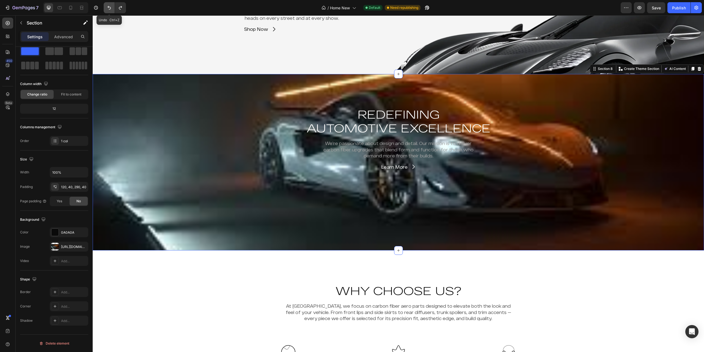
click at [109, 9] on icon "Undo/Redo" at bounding box center [109, 8] width 6 height 6
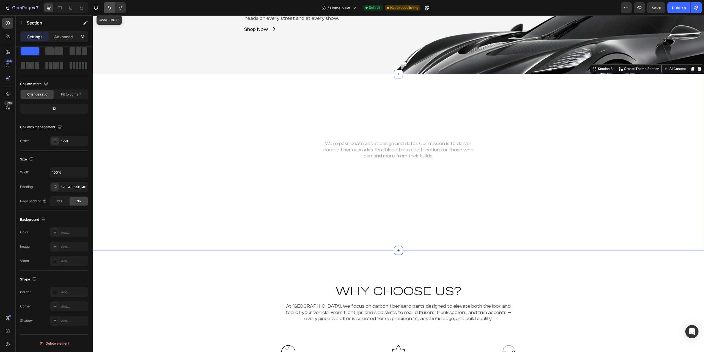
click at [109, 9] on icon "Undo/Redo" at bounding box center [109, 8] width 6 height 6
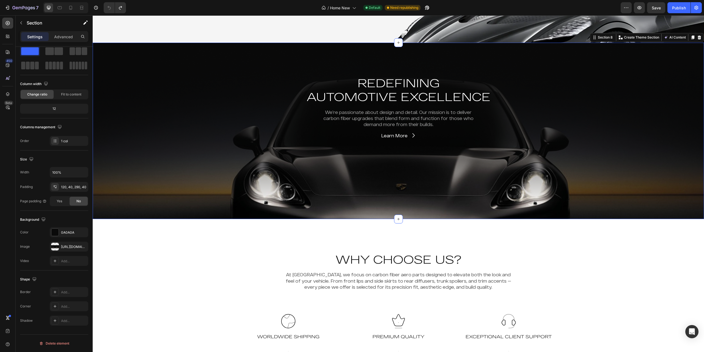
scroll to position [1155, 0]
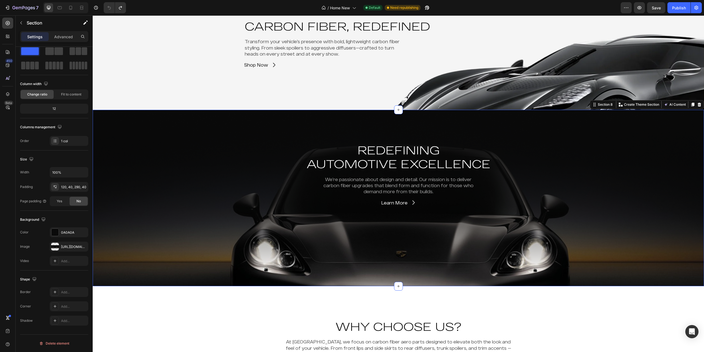
click at [199, 142] on div "REDEFINING AUTOMOTIVE EXCELLENCE Heading We’re passionate about design and deta…" at bounding box center [398, 198] width 611 height 176
click at [184, 56] on div "Carbon Fiber, Redefined Heading Transform your vehicle’s presence with bold, li…" at bounding box center [398, 44] width 589 height 50
click at [481, 87] on div "Carbon Fiber, Redefined Heading Transform your vehicle’s presence with bold, li…" at bounding box center [398, 44] width 611 height 132
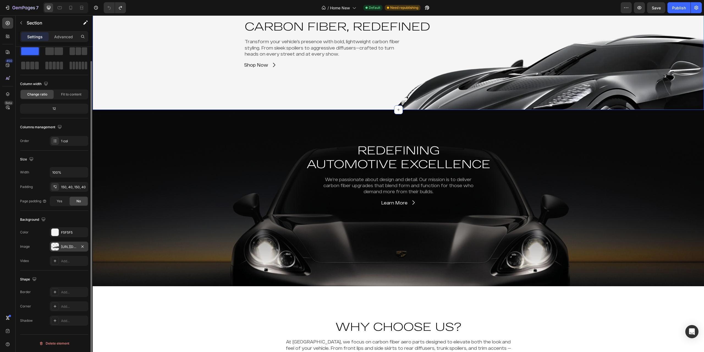
click at [68, 244] on div "[URL][DOMAIN_NAME]" at bounding box center [69, 246] width 39 height 10
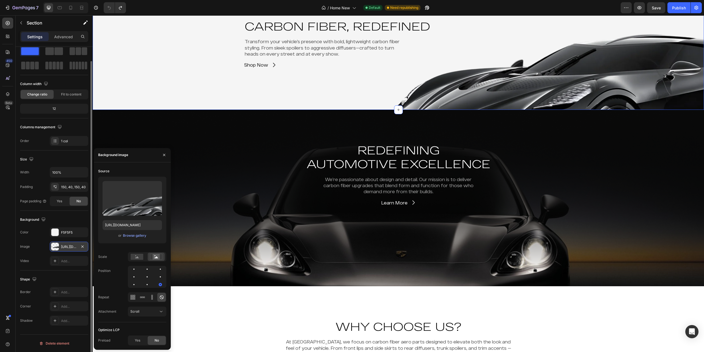
click at [68, 244] on div "[URL][DOMAIN_NAME]" at bounding box center [69, 246] width 39 height 10
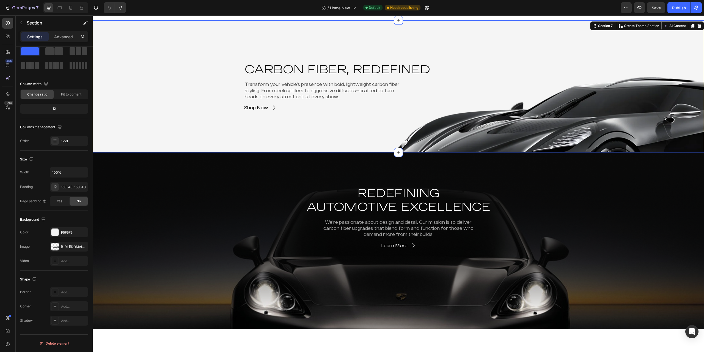
scroll to position [1100, 0]
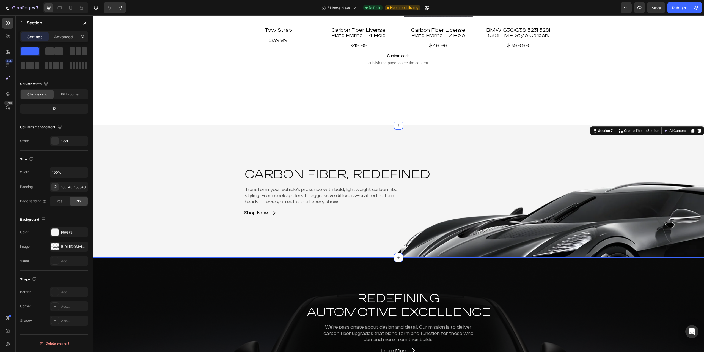
click at [476, 172] on h2 "Carbon Fiber, Redefined" at bounding box center [398, 173] width 309 height 15
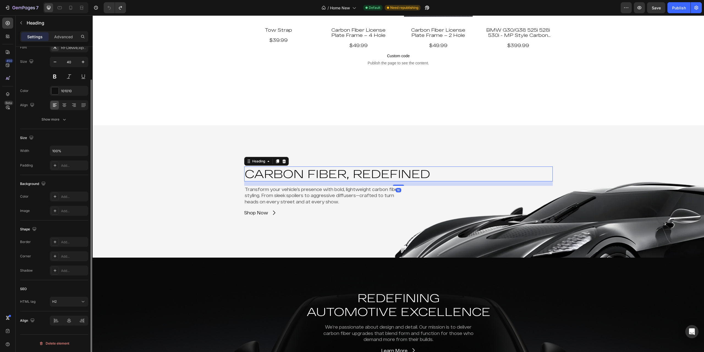
scroll to position [0, 0]
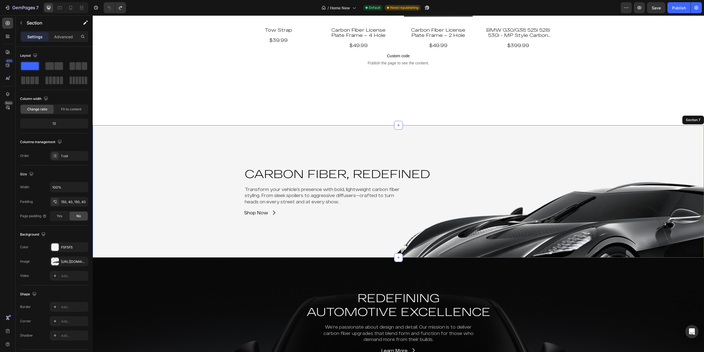
click at [189, 205] on div "Carbon Fiber, Redefined Heading 16 Transform your vehicle’s presence with bold,…" at bounding box center [398, 191] width 589 height 50
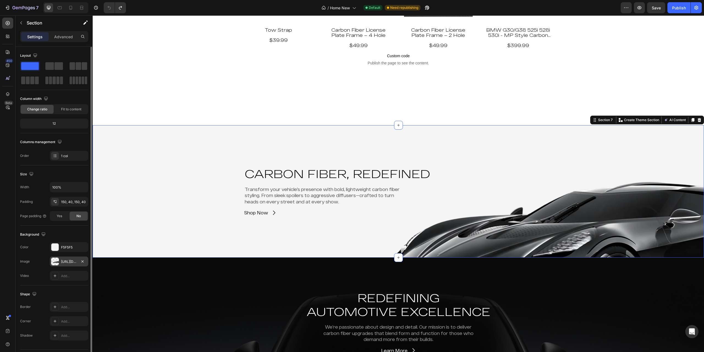
click at [69, 258] on div "[URL][DOMAIN_NAME]" at bounding box center [69, 261] width 39 height 10
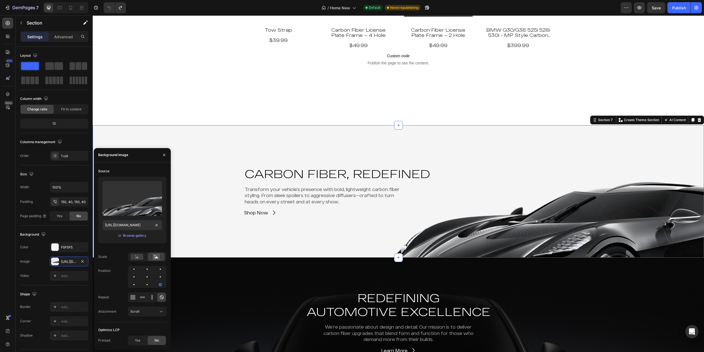
click at [122, 217] on div "Upload Image [URL][DOMAIN_NAME] or Browse gallery" at bounding box center [132, 210] width 68 height 67
click at [139, 236] on div "Browse gallery" at bounding box center [134, 235] width 23 height 5
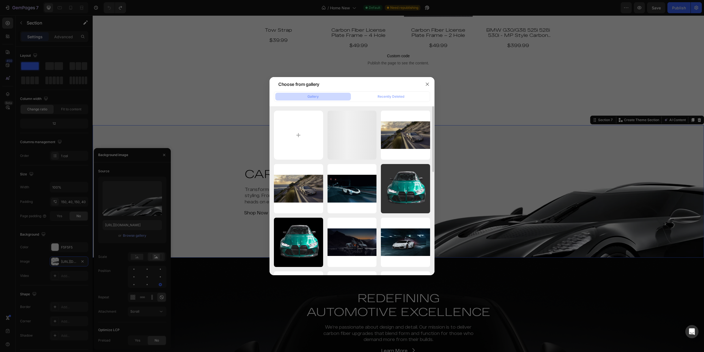
click at [325, 134] on div "mclaren 620r.jfif 5.27 kb 720S-Wallpaper-1-192...x9.webp 87.64 kb 720S-Wallpape…" at bounding box center [352, 323] width 156 height 424
click at [311, 136] on input "file" at bounding box center [298, 135] width 49 height 49
type input "C:\fakepath\svj-Picsart-BackgroundRemover.webp"
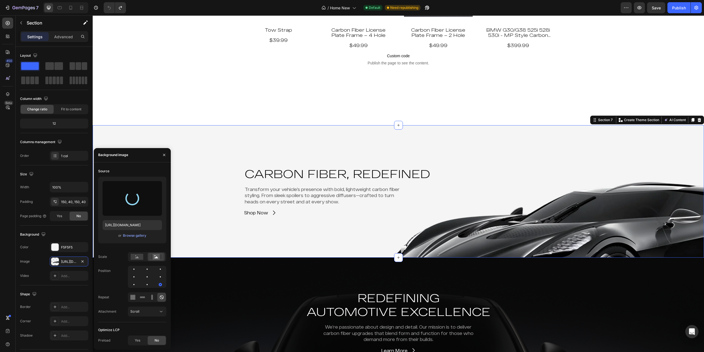
type input "[URL][DOMAIN_NAME]"
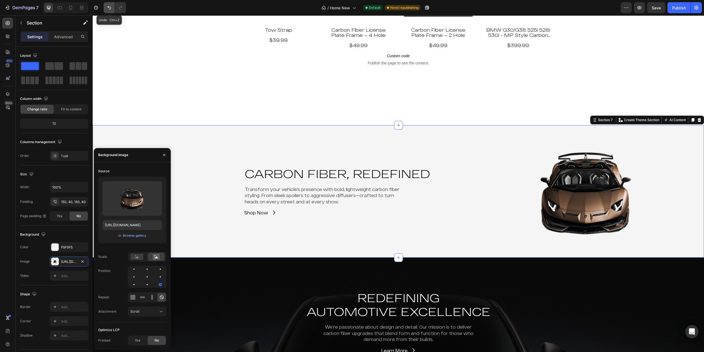
click at [112, 8] on icon "Undo/Redo" at bounding box center [109, 8] width 6 height 6
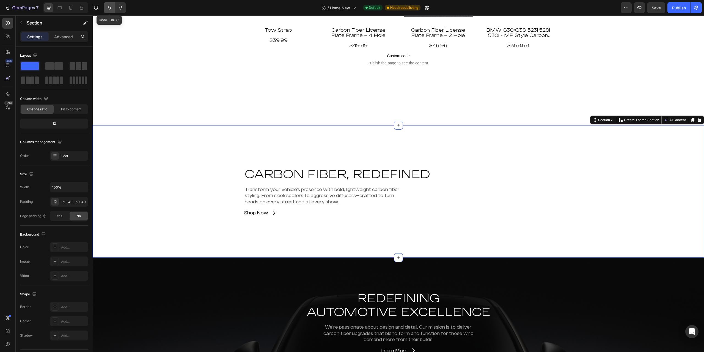
click at [112, 8] on icon "Undo/Redo" at bounding box center [109, 8] width 6 height 6
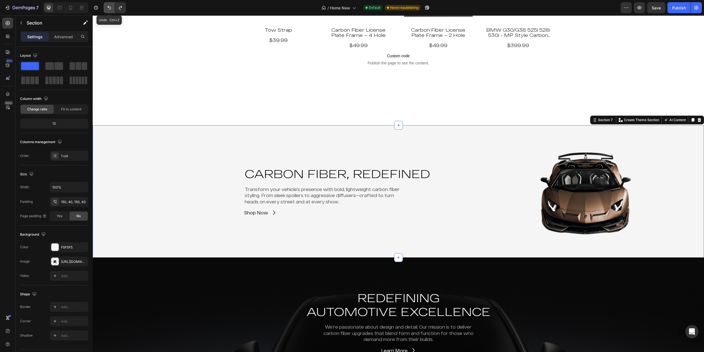
click at [112, 8] on icon "Undo/Redo" at bounding box center [109, 8] width 6 height 6
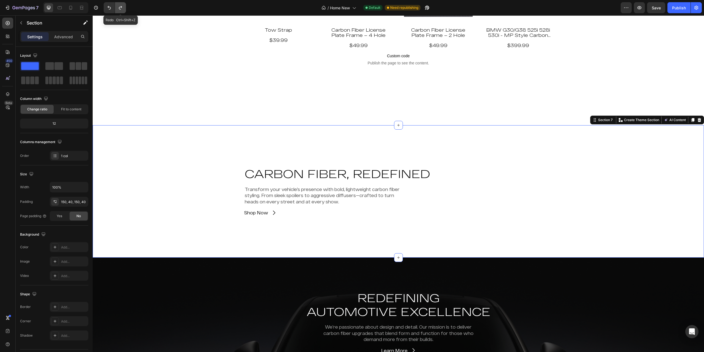
click at [122, 6] on icon "Undo/Redo" at bounding box center [121, 8] width 6 height 6
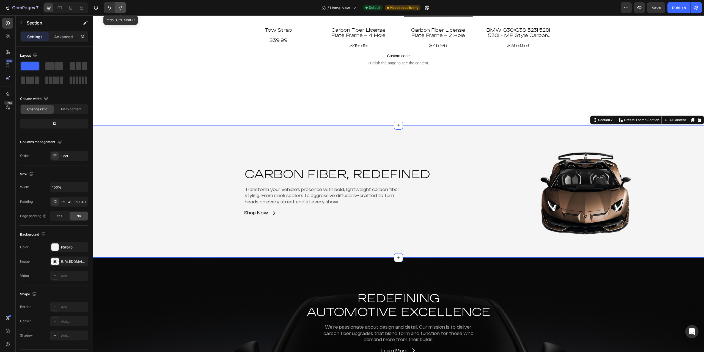
click at [122, 6] on icon "Undo/Redo" at bounding box center [121, 8] width 6 height 6
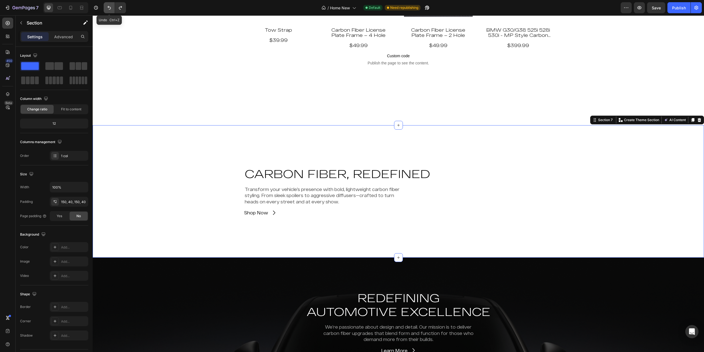
click at [109, 5] on icon "Undo/Redo" at bounding box center [109, 8] width 6 height 6
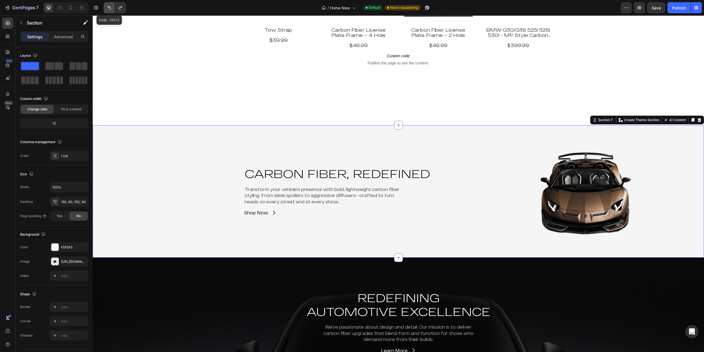
click at [109, 5] on icon "Undo/Redo" at bounding box center [109, 8] width 6 height 6
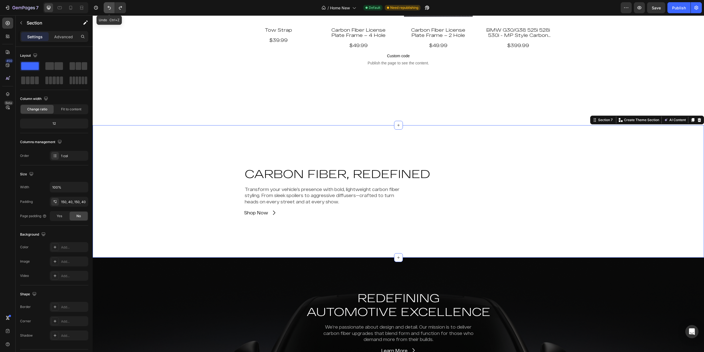
click at [109, 5] on icon "Undo/Redo" at bounding box center [109, 8] width 6 height 6
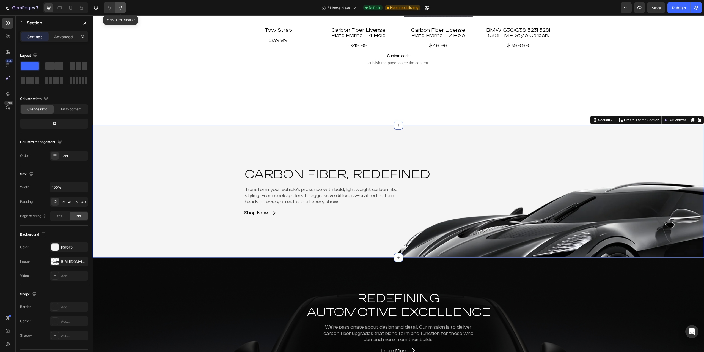
click at [120, 6] on icon "Undo/Redo" at bounding box center [121, 8] width 6 height 6
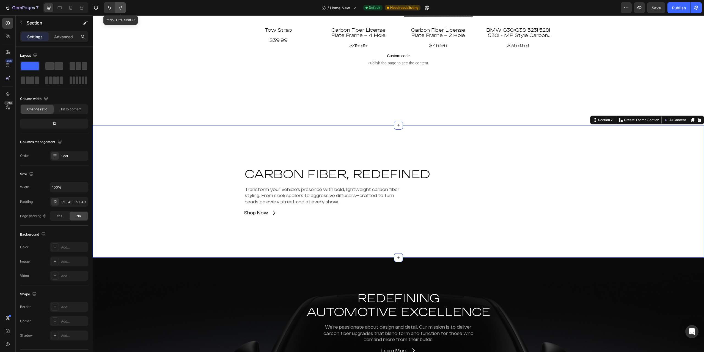
click at [120, 6] on icon "Undo/Redo" at bounding box center [121, 8] width 6 height 6
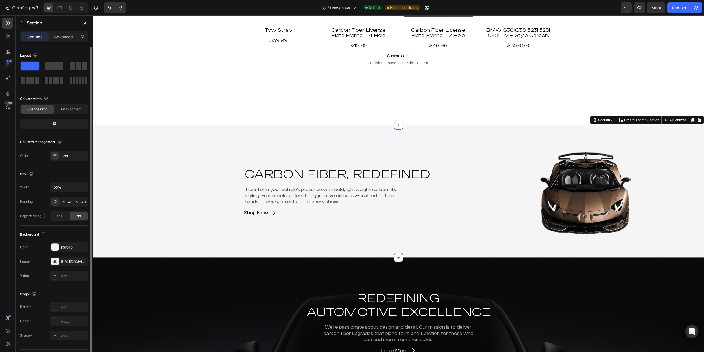
click at [75, 181] on div "Size Width 100% Padding 150, 40, 150, 40 Page padding Yes No" at bounding box center [54, 195] width 68 height 60
click at [76, 185] on input "100%" at bounding box center [69, 187] width 38 height 10
click at [82, 186] on icon "button" at bounding box center [83, 187] width 6 height 6
click at [78, 210] on span "1200px" at bounding box center [78, 211] width 12 height 5
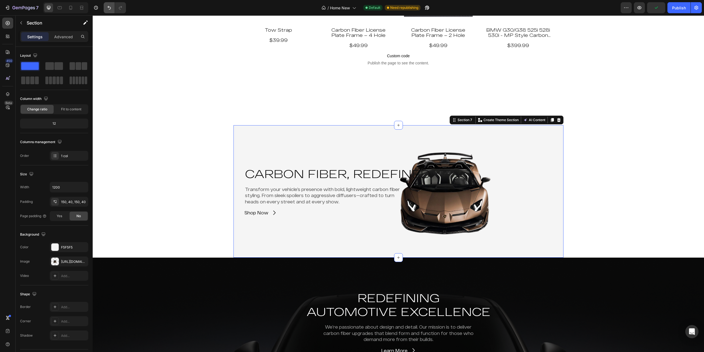
click at [108, 3] on button "Undo/Redo" at bounding box center [109, 7] width 11 height 11
type input "100%"
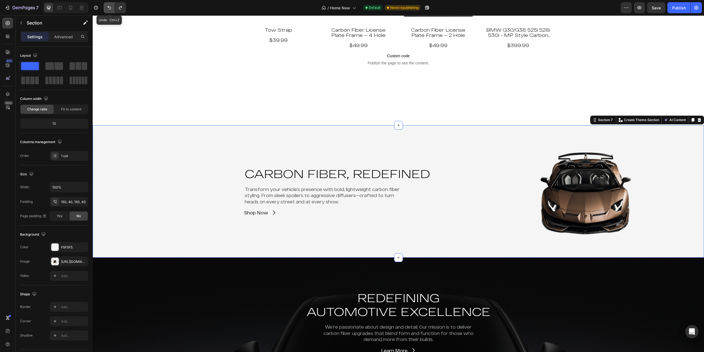
click at [108, 3] on button "Undo/Redo" at bounding box center [109, 7] width 11 height 11
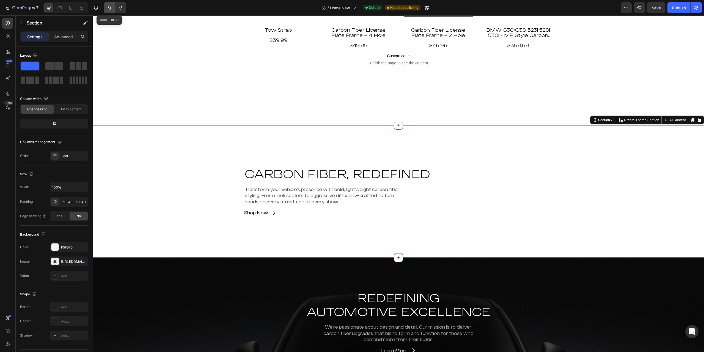
click at [108, 3] on button "Undo/Redo" at bounding box center [109, 7] width 11 height 11
